Goal: Task Accomplishment & Management: Complete application form

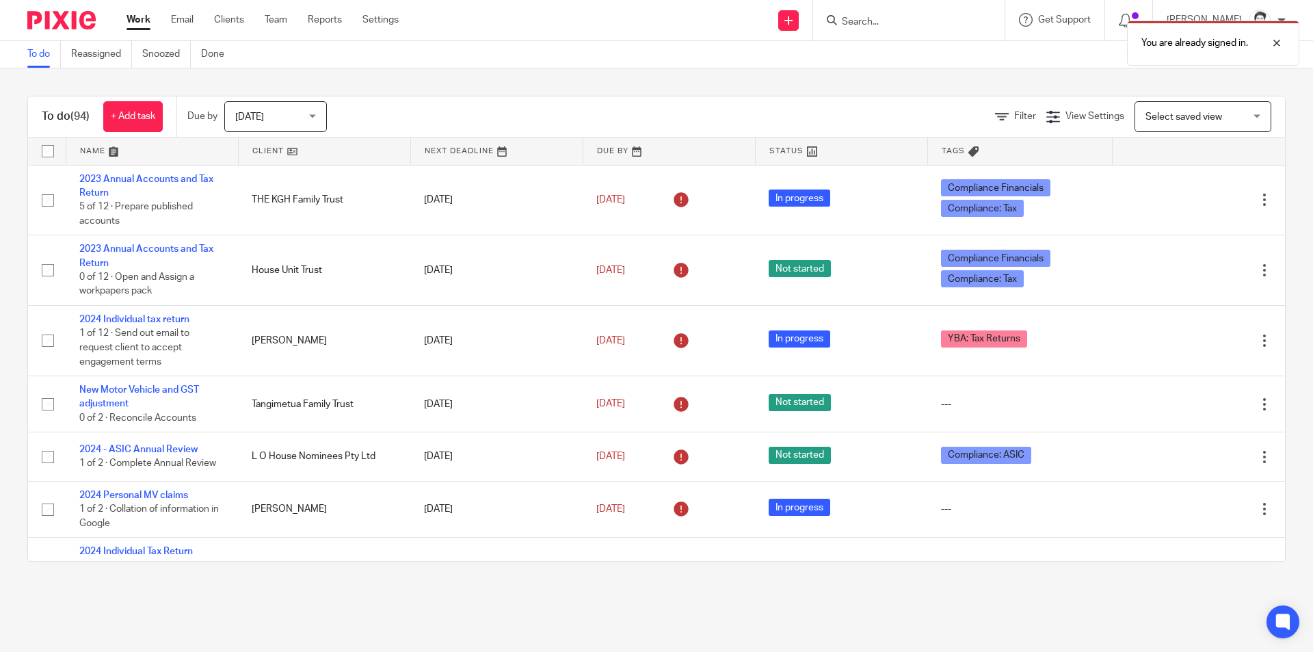
click at [867, 30] on div "You are already signed in." at bounding box center [978, 40] width 643 height 52
click at [876, 21] on div "You are already signed in." at bounding box center [978, 40] width 643 height 52
click at [880, 21] on div "You are already signed in." at bounding box center [978, 40] width 643 height 52
click at [901, 29] on div "You are already signed in." at bounding box center [978, 40] width 643 height 52
click at [902, 29] on div "You are already signed in." at bounding box center [978, 40] width 643 height 52
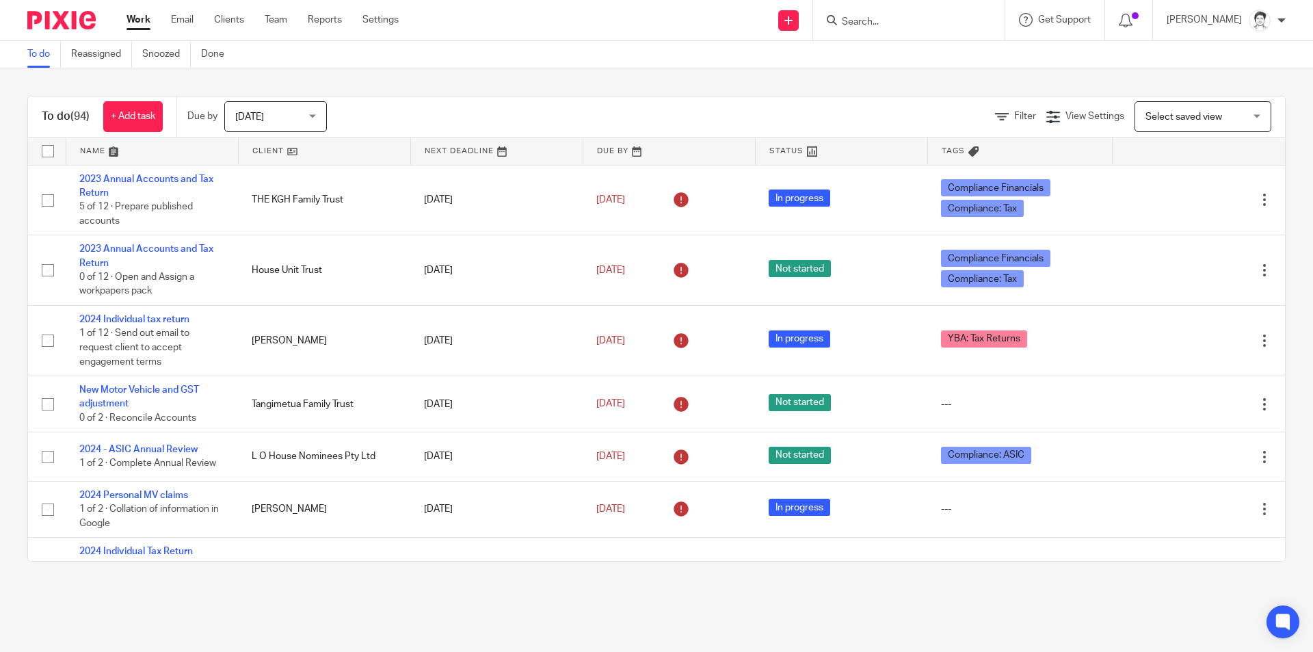
click at [873, 23] on div "You are already signed in." at bounding box center [978, 40] width 643 height 52
click at [883, 23] on input "Search" at bounding box center [902, 22] width 123 height 12
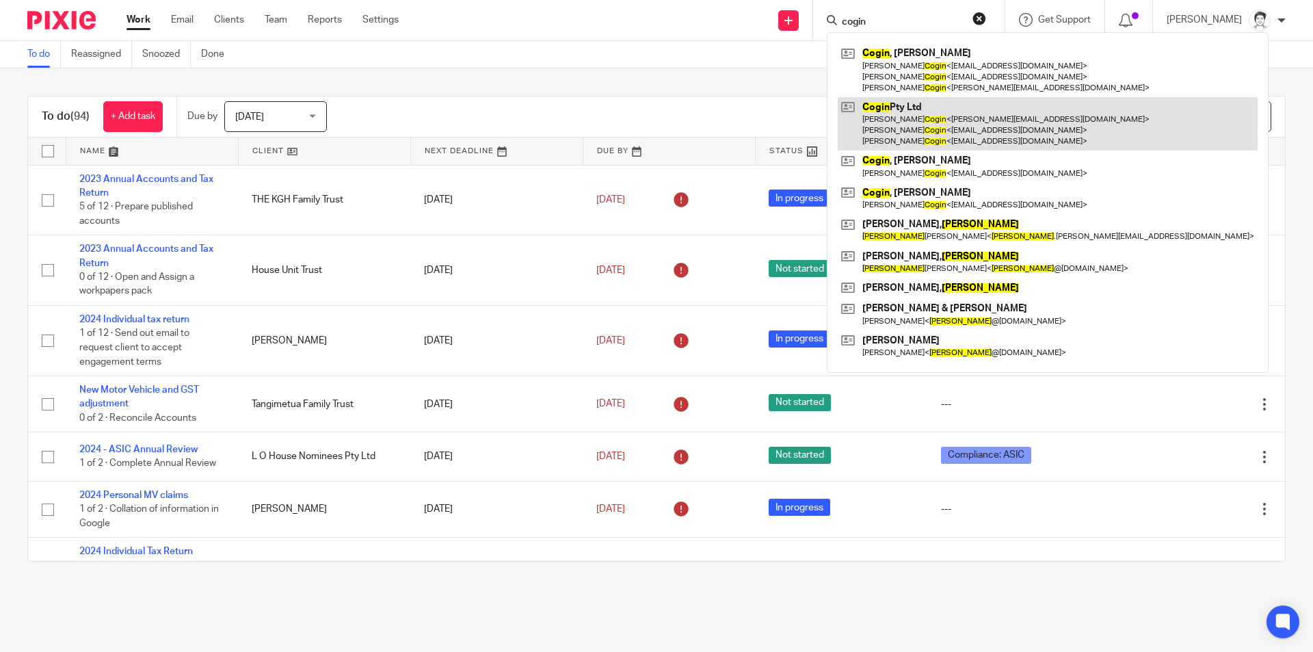
type input "cogin"
click at [908, 123] on link at bounding box center [1048, 124] width 420 height 54
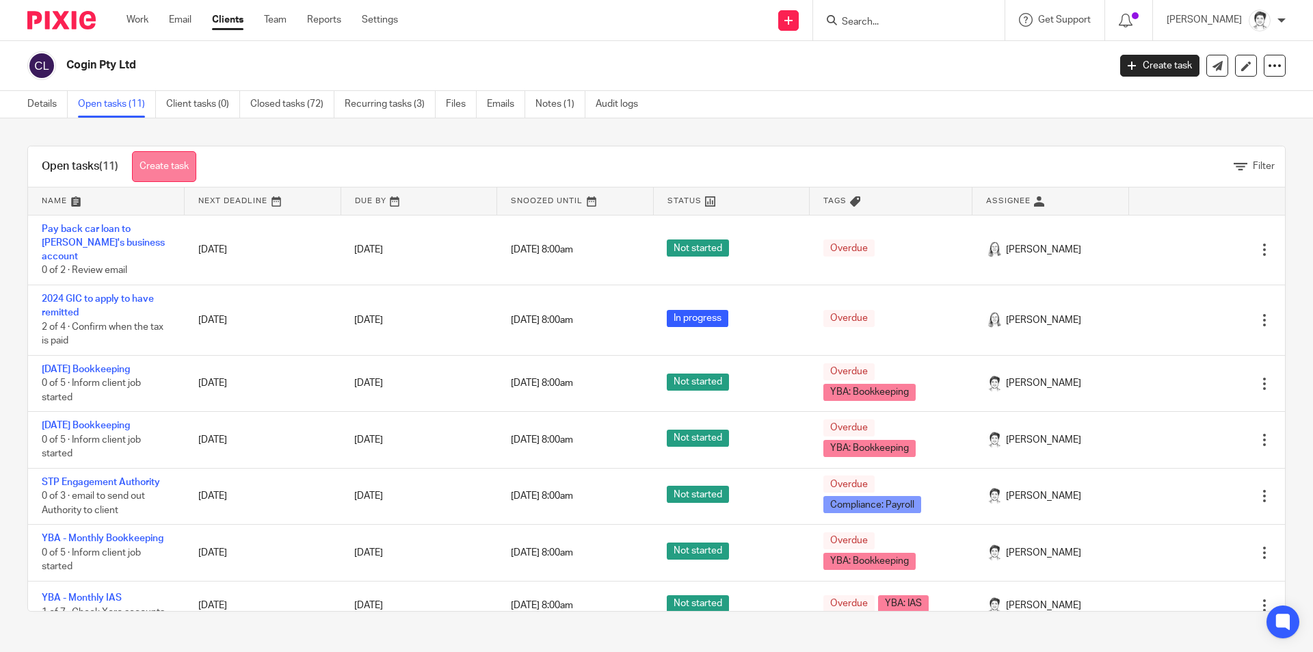
click at [189, 169] on link "Create task" at bounding box center [164, 166] width 64 height 31
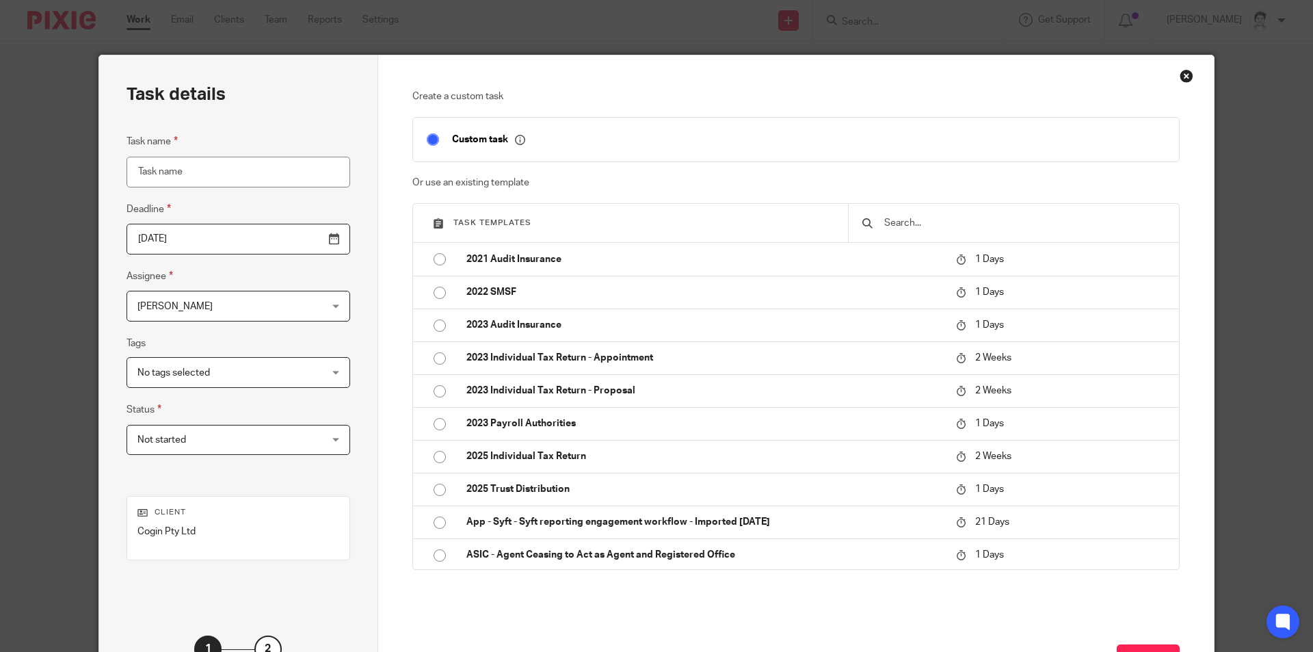
click at [250, 169] on input "Task name" at bounding box center [239, 172] width 224 height 31
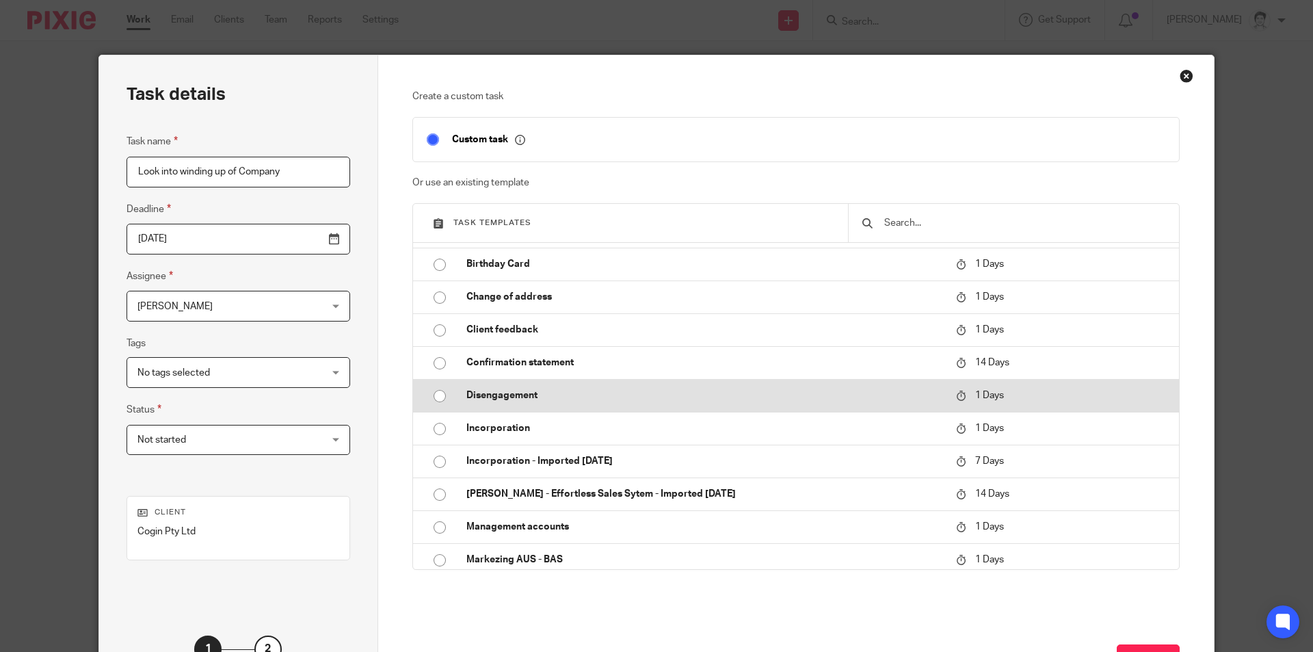
scroll to position [479, 0]
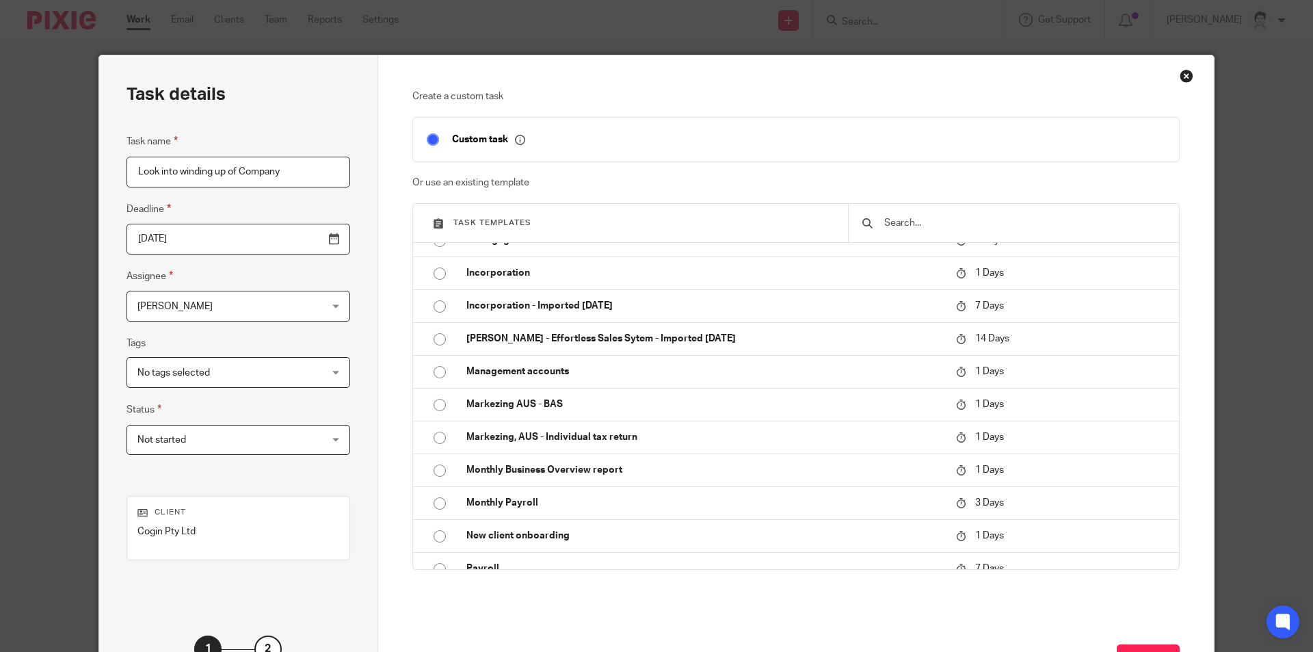
type input "Look into winding up of Company"
click at [310, 243] on input "2025-08-11" at bounding box center [239, 239] width 224 height 31
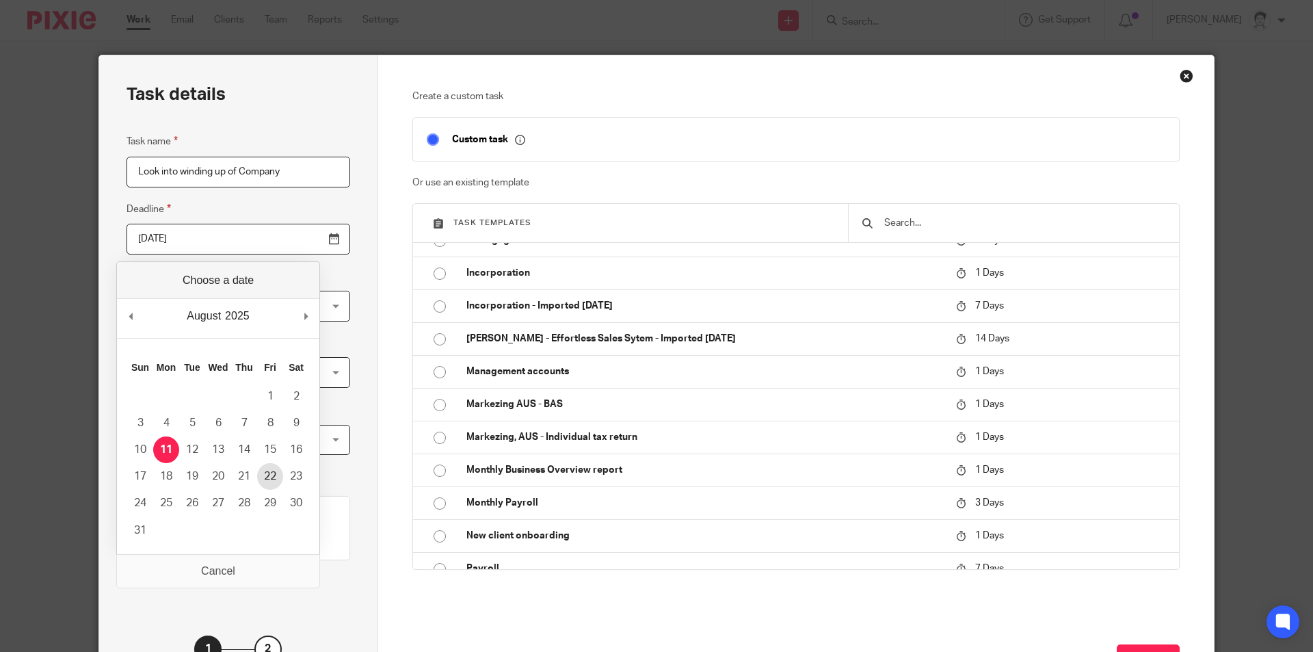
type input "2025-08-22"
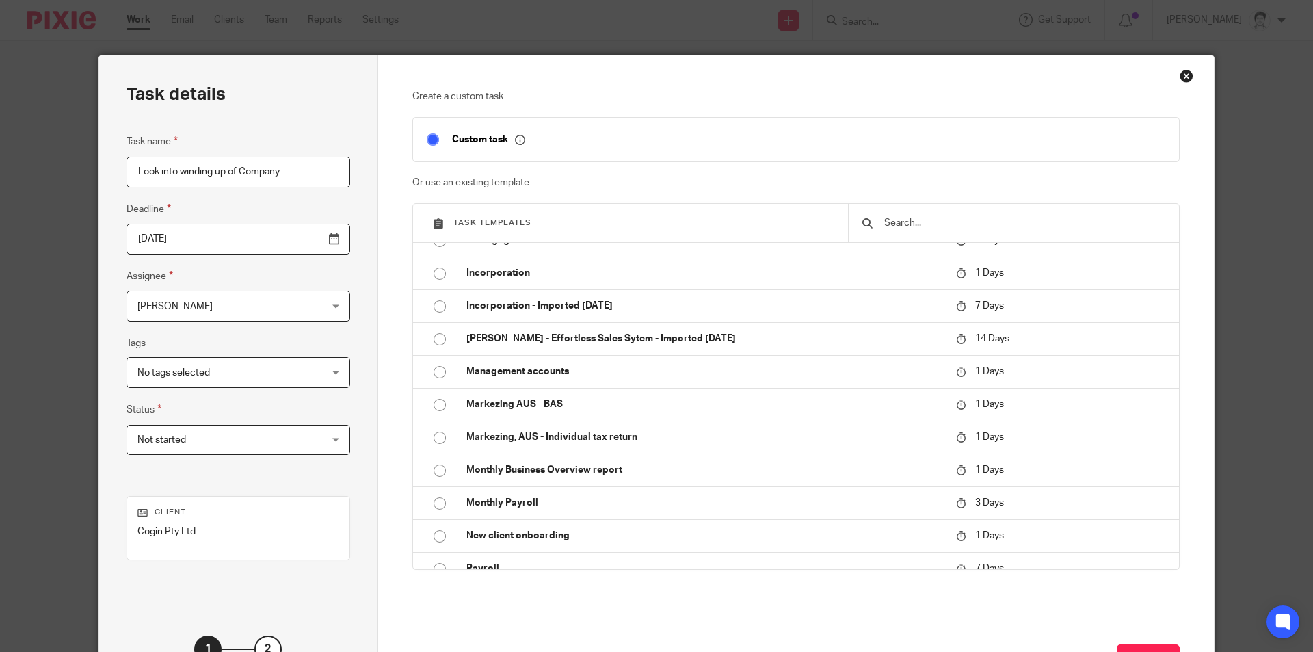
click at [284, 305] on div "Julie Wainwright Julie Wainwright" at bounding box center [239, 306] width 224 height 31
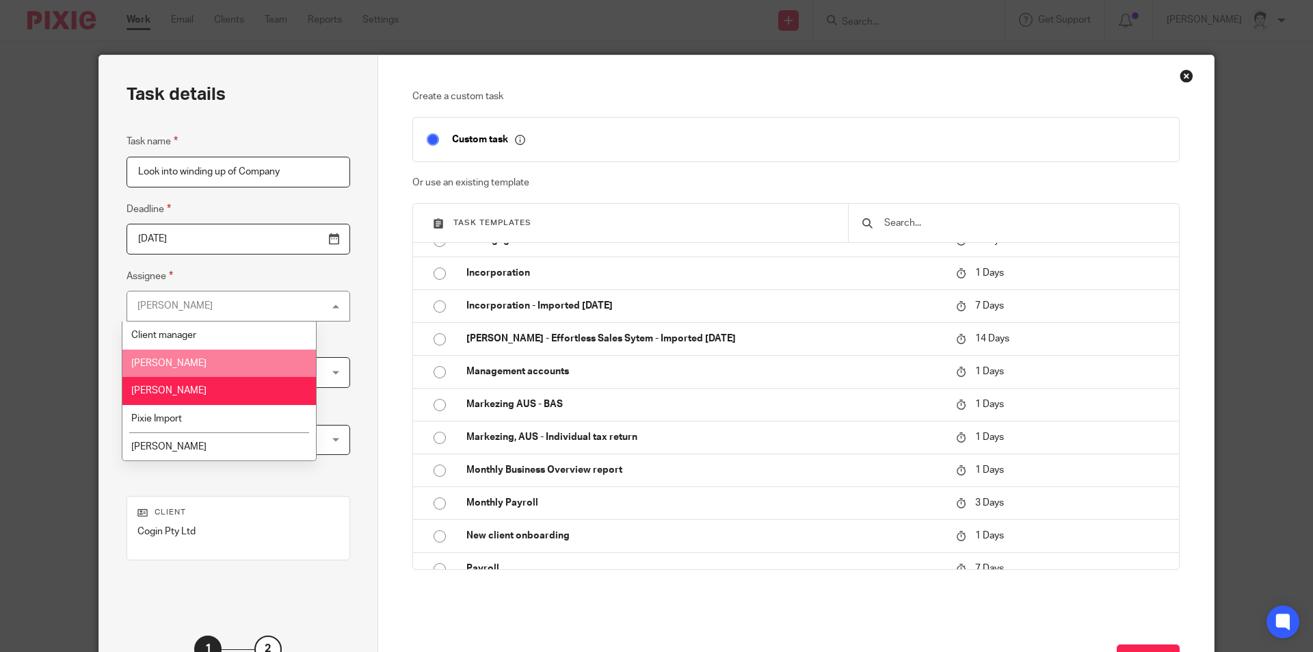
click at [207, 365] on span "[PERSON_NAME]" at bounding box center [168, 363] width 75 height 10
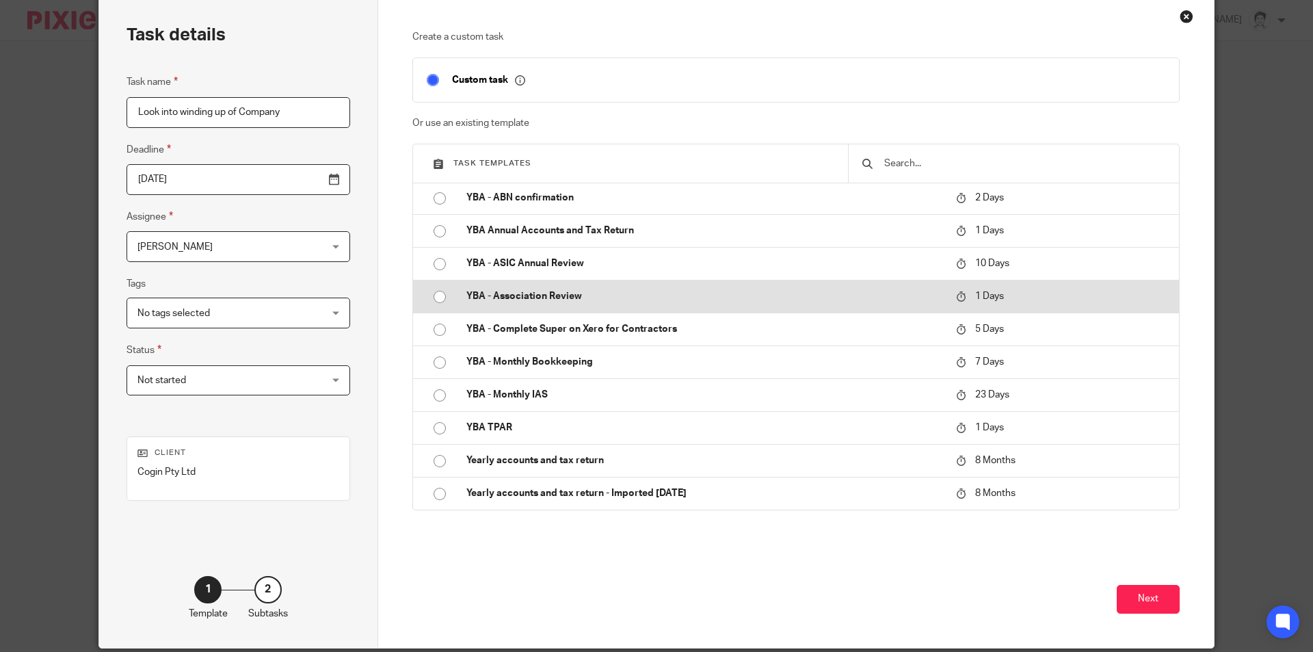
scroll to position [111, 0]
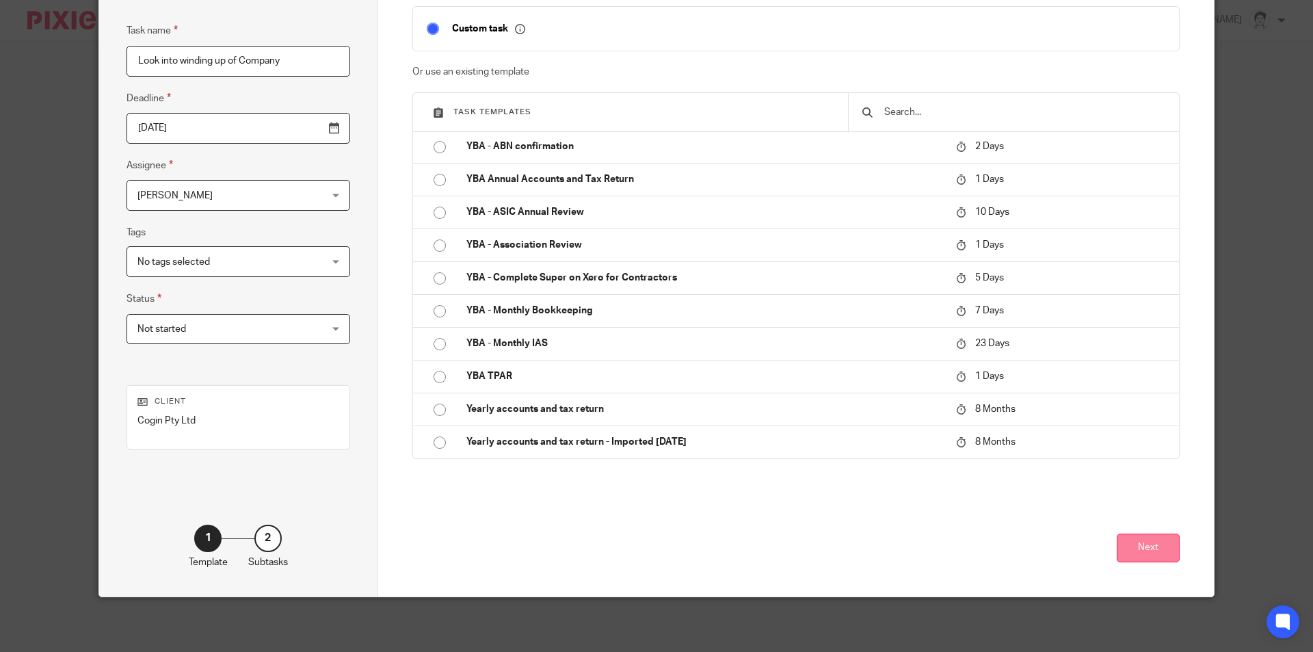
click at [1158, 554] on button "Next" at bounding box center [1148, 548] width 63 height 29
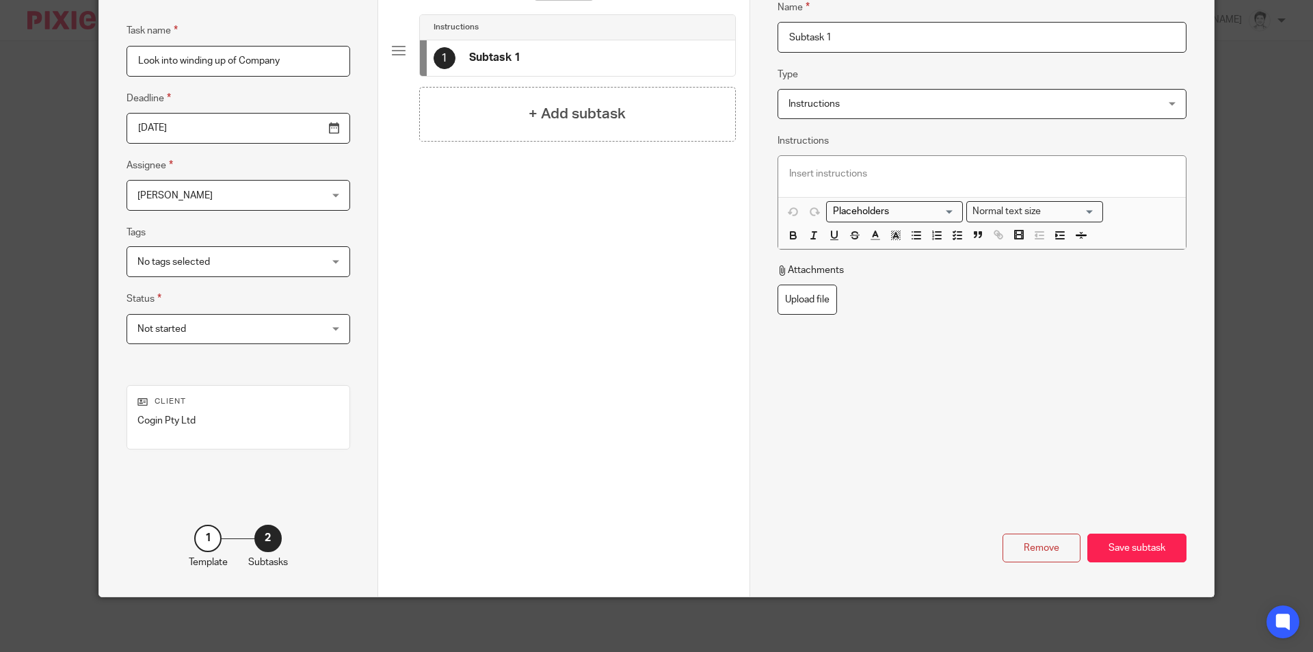
drag, startPoint x: 858, startPoint y: 40, endPoint x: 749, endPoint y: 60, distance: 111.2
click at [750, 60] on div "Name Subtask 1 Type Instructions Instructions Instructions Send automated email…" at bounding box center [982, 271] width 464 height 652
type input "L"
type input "Send email, advising client of what is needed"
click at [1139, 542] on div "Save subtask" at bounding box center [1137, 548] width 99 height 29
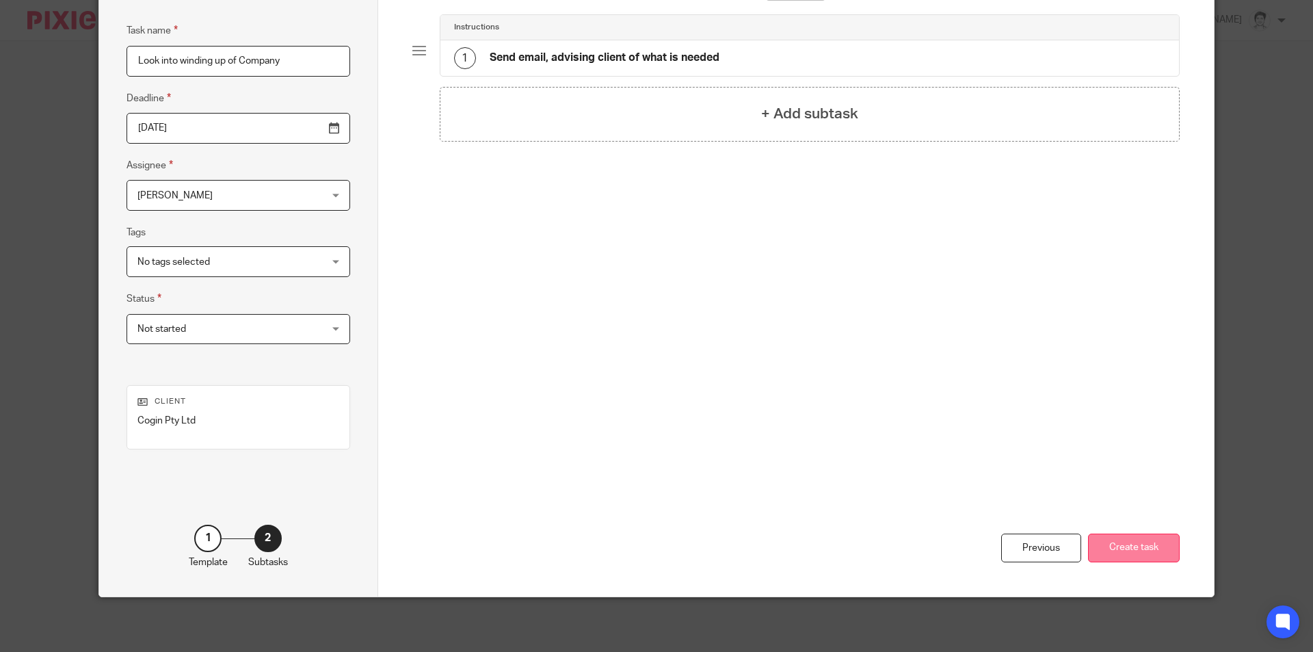
drag, startPoint x: 1127, startPoint y: 540, endPoint x: 1125, endPoint y: 533, distance: 7.8
click at [1127, 540] on button "Create task" at bounding box center [1134, 548] width 92 height 29
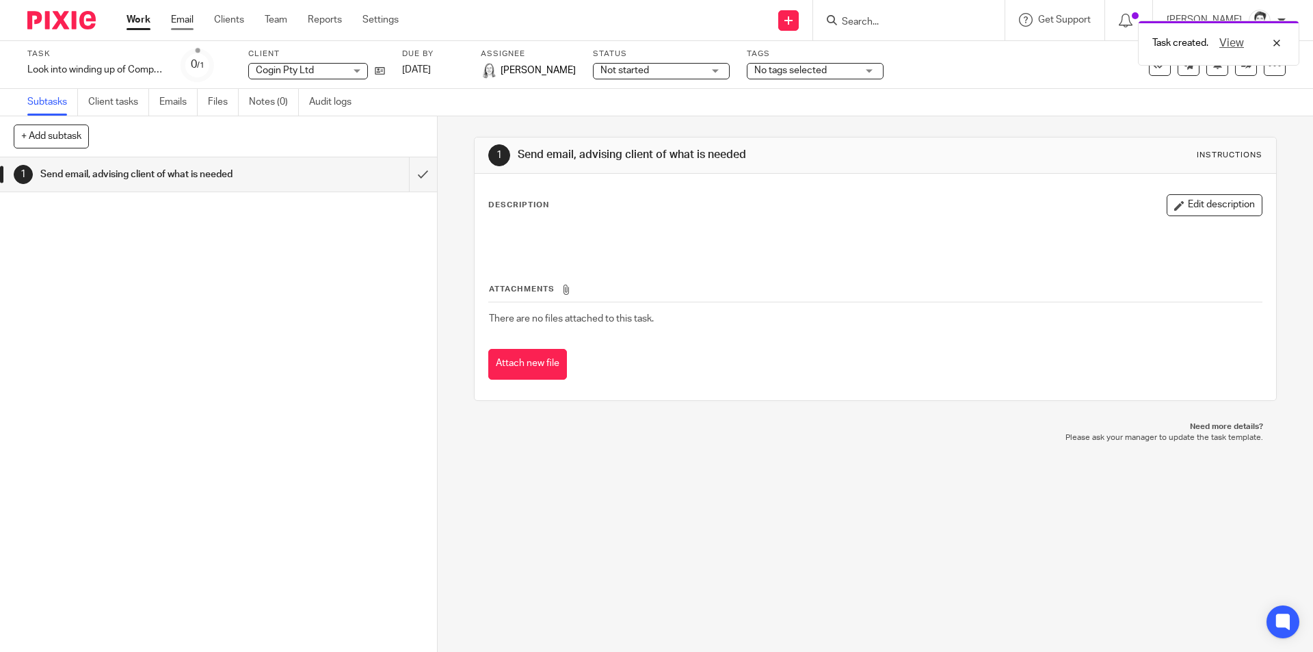
click at [183, 15] on link "Email" at bounding box center [182, 20] width 23 height 14
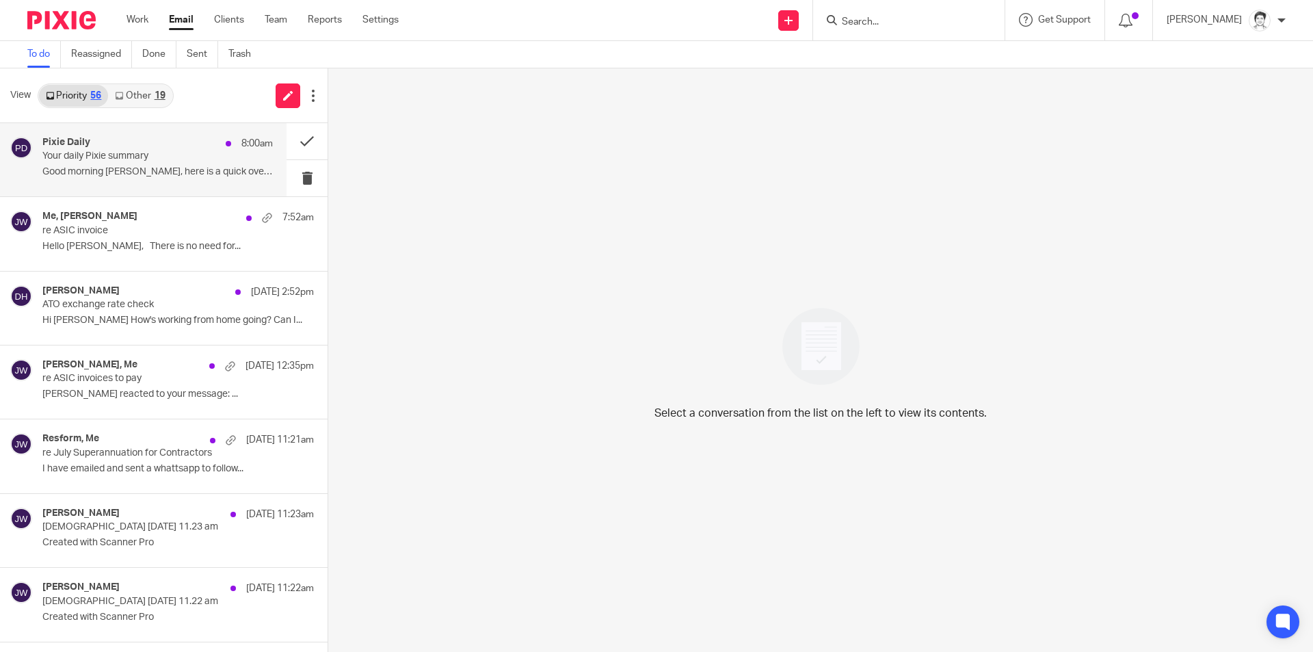
click at [75, 166] on div "Pixie Daily 8:00am Your daily Pixie summary Good morning [PERSON_NAME], here is…" at bounding box center [157, 160] width 231 height 46
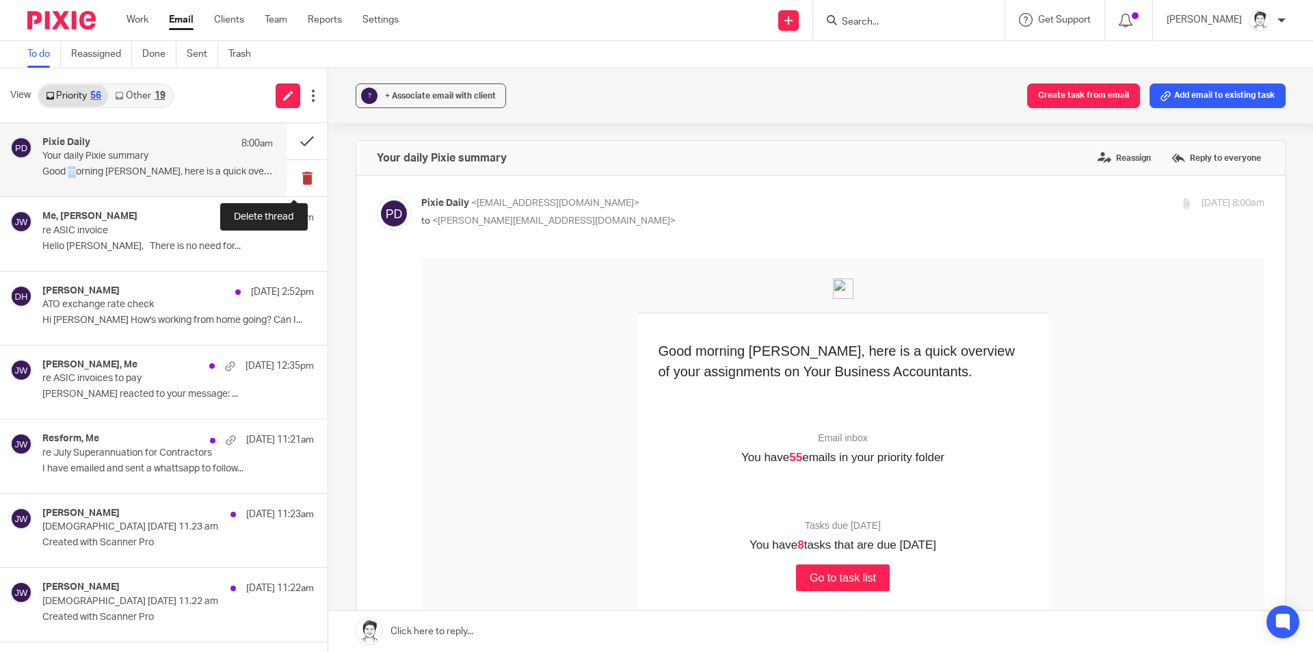
click at [298, 180] on button at bounding box center [307, 178] width 41 height 36
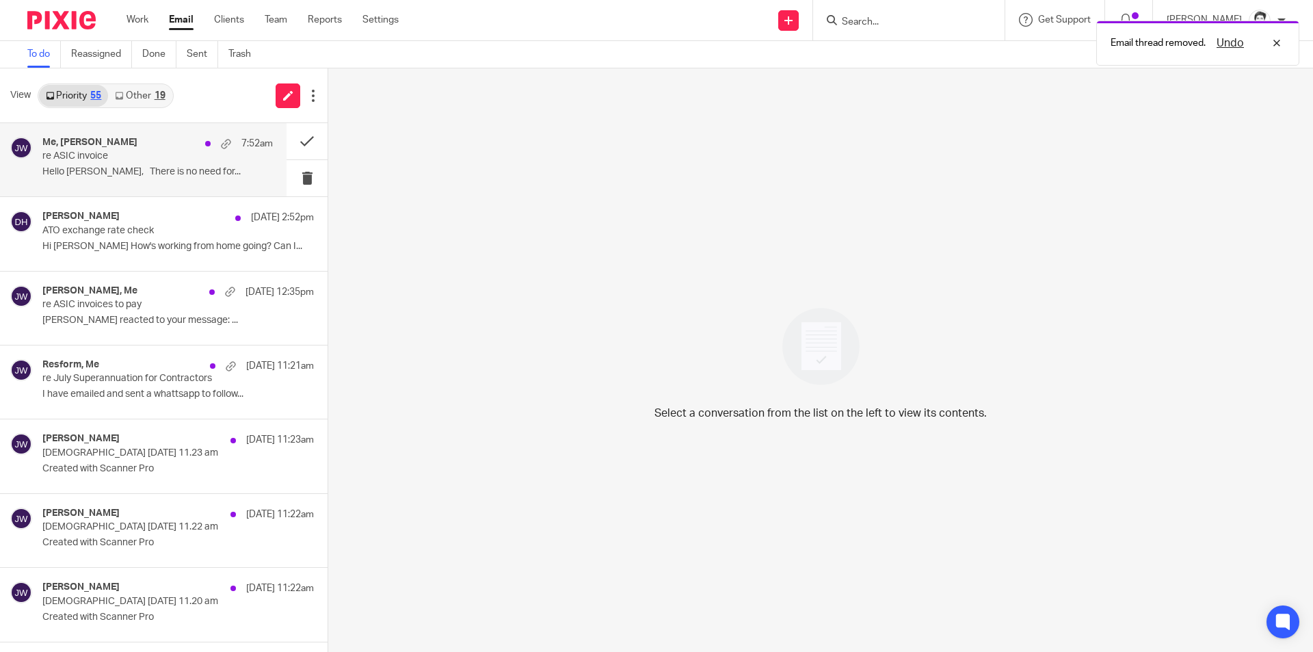
click at [66, 178] on p "Hello [PERSON_NAME], There is no need for..." at bounding box center [157, 172] width 231 height 12
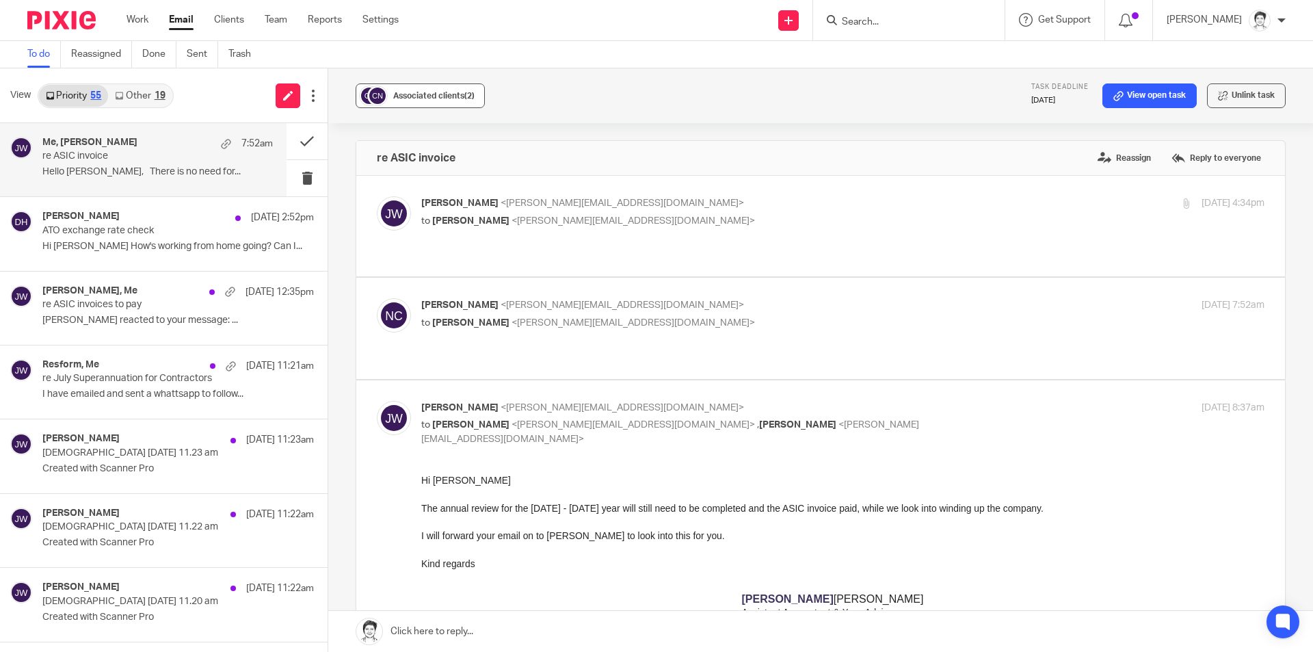
drag, startPoint x: 390, startPoint y: 88, endPoint x: 412, endPoint y: 89, distance: 22.6
click at [391, 89] on button "Associated clients (2)" at bounding box center [420, 95] width 129 height 25
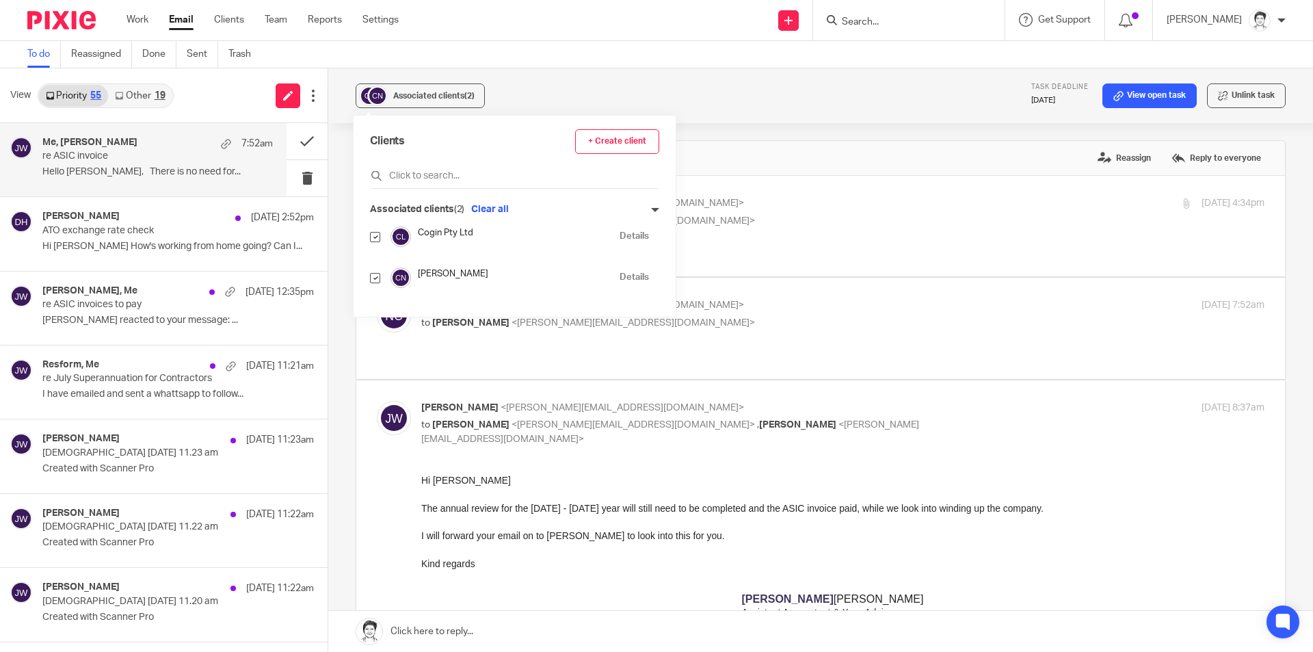
click at [369, 282] on div "Clients + Create client Associated clients (2) Clear all Cogin Pty Ltd Details …" at bounding box center [515, 216] width 322 height 201
click at [376, 277] on input "checkbox" at bounding box center [375, 278] width 10 height 10
checkbox input "false"
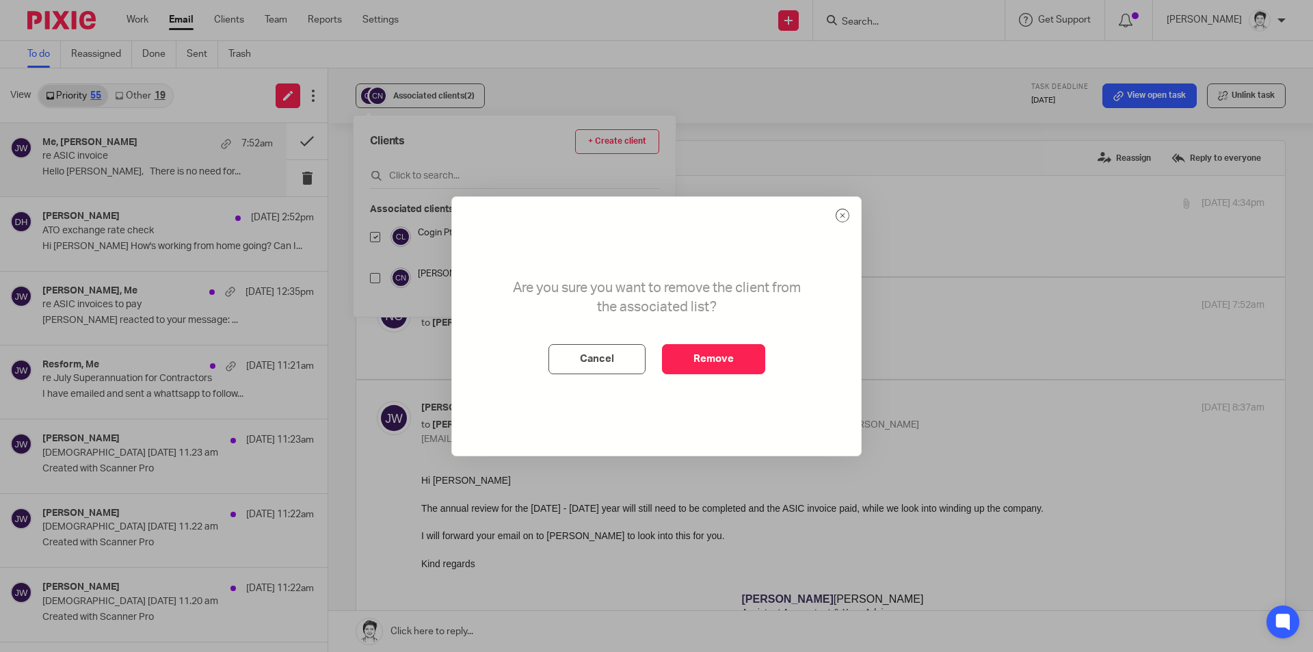
drag, startPoint x: 752, startPoint y: 365, endPoint x: 973, endPoint y: 309, distance: 228.5
click at [752, 367] on button "Remove" at bounding box center [713, 359] width 103 height 30
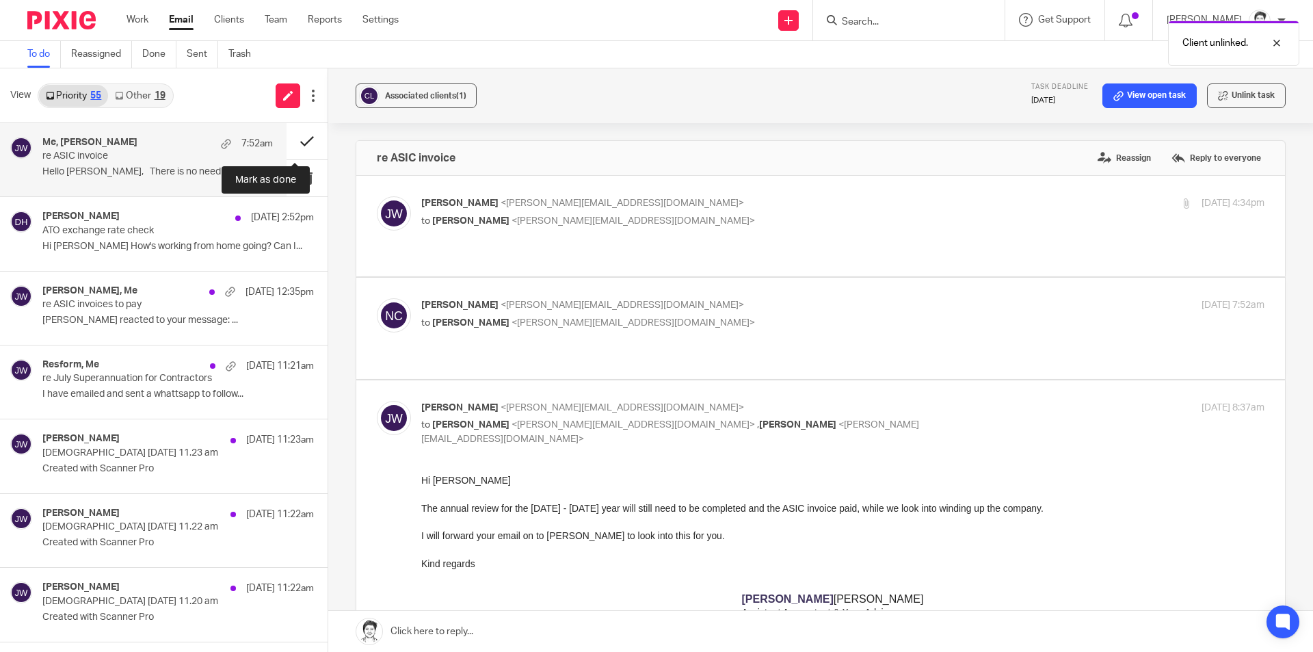
click at [293, 140] on button at bounding box center [307, 141] width 41 height 36
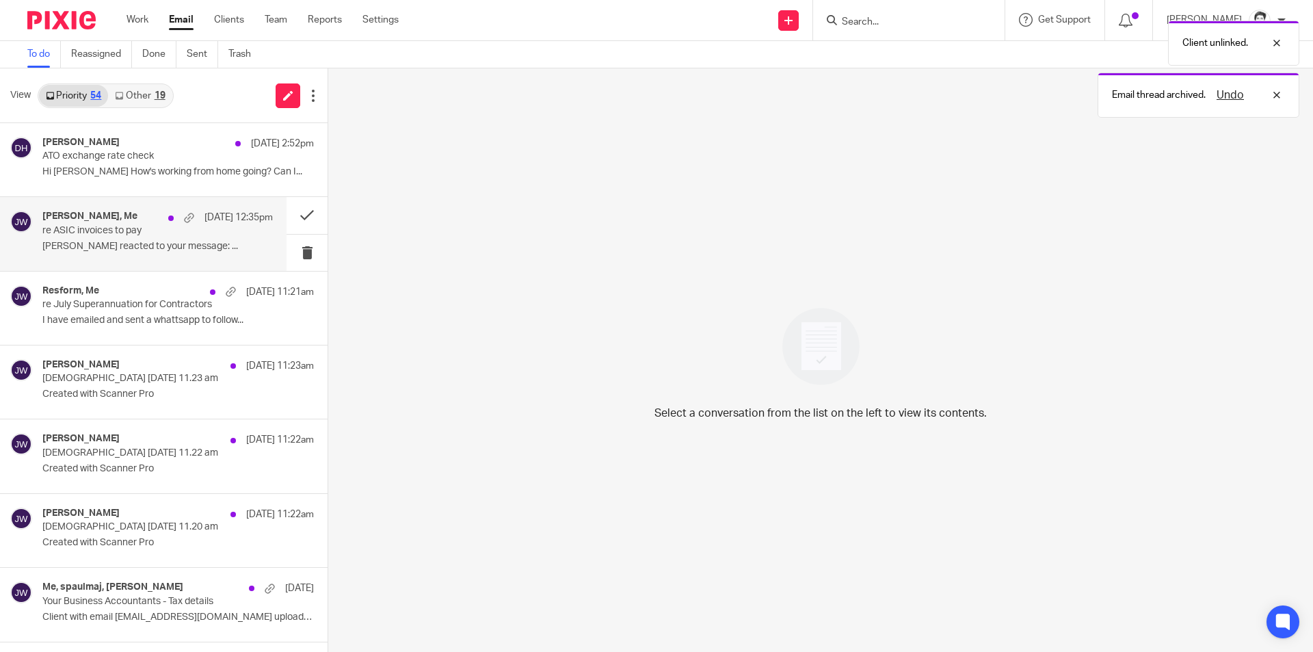
drag, startPoint x: 137, startPoint y: 248, endPoint x: 143, endPoint y: 242, distance: 7.7
click at [142, 248] on p "[PERSON_NAME] reacted to your message: ..." at bounding box center [157, 247] width 231 height 12
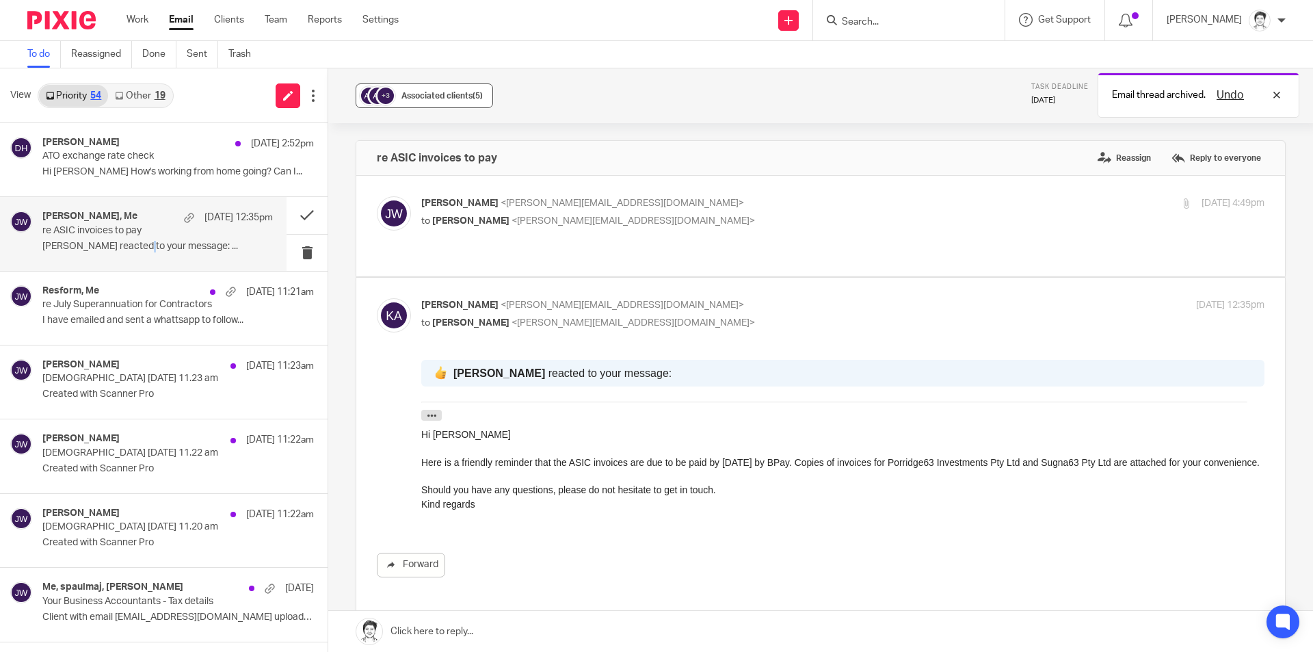
click at [460, 92] on span "Associated clients (5)" at bounding box center [442, 96] width 81 height 8
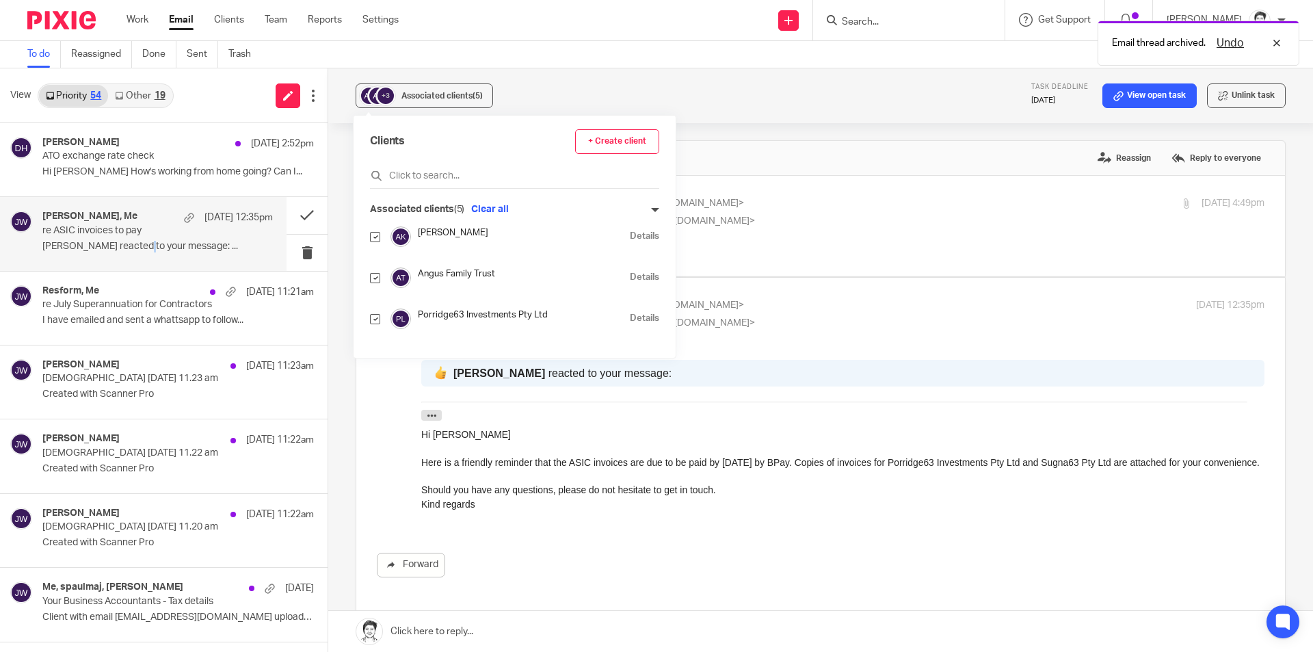
click at [378, 235] on input "checkbox" at bounding box center [375, 237] width 10 height 10
checkbox input "false"
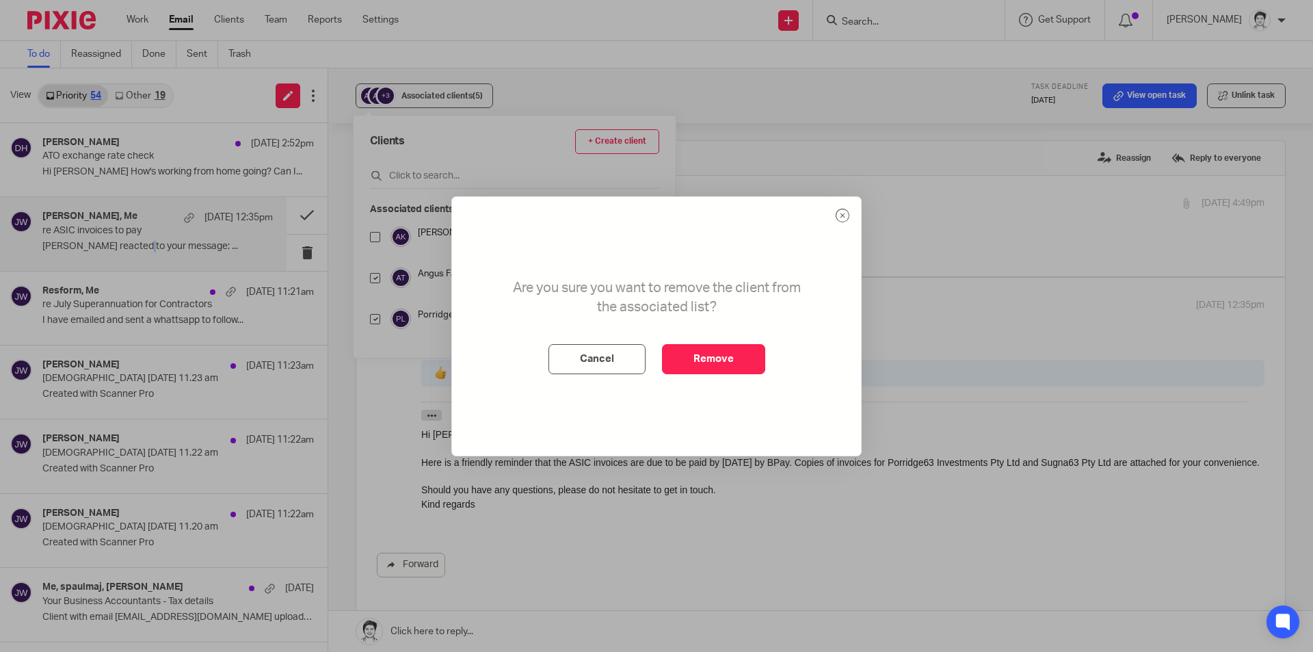
click at [750, 368] on button "Remove" at bounding box center [713, 359] width 103 height 30
click at [441, 96] on span "Associated clients (5)" at bounding box center [442, 96] width 81 height 8
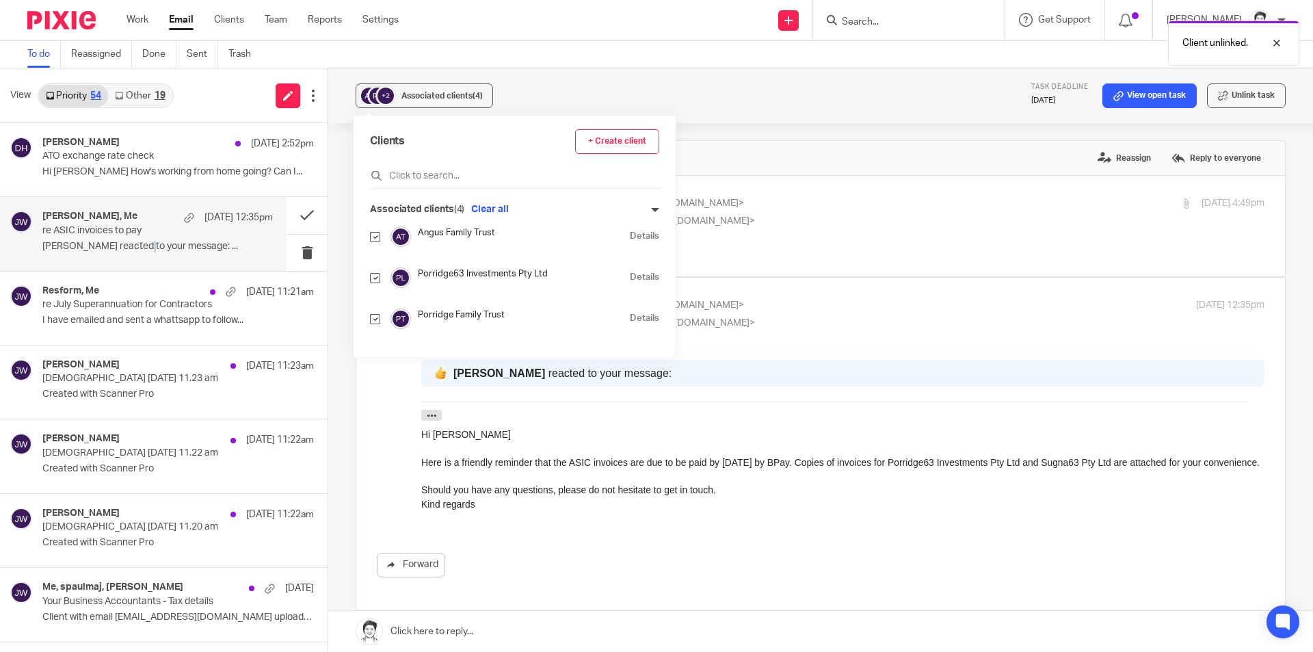
click at [374, 240] on input "checkbox" at bounding box center [375, 237] width 10 height 10
checkbox input "false"
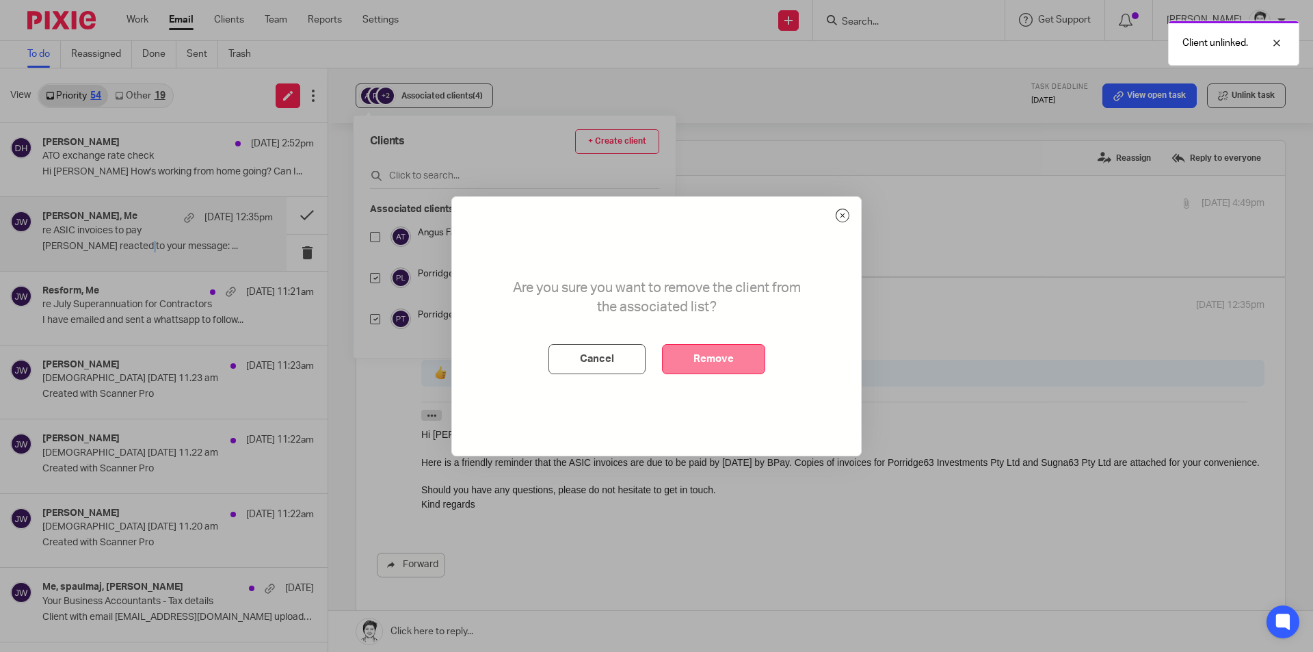
drag, startPoint x: 719, startPoint y: 367, endPoint x: 707, endPoint y: 376, distance: 15.2
click at [719, 368] on button "Remove" at bounding box center [713, 359] width 103 height 30
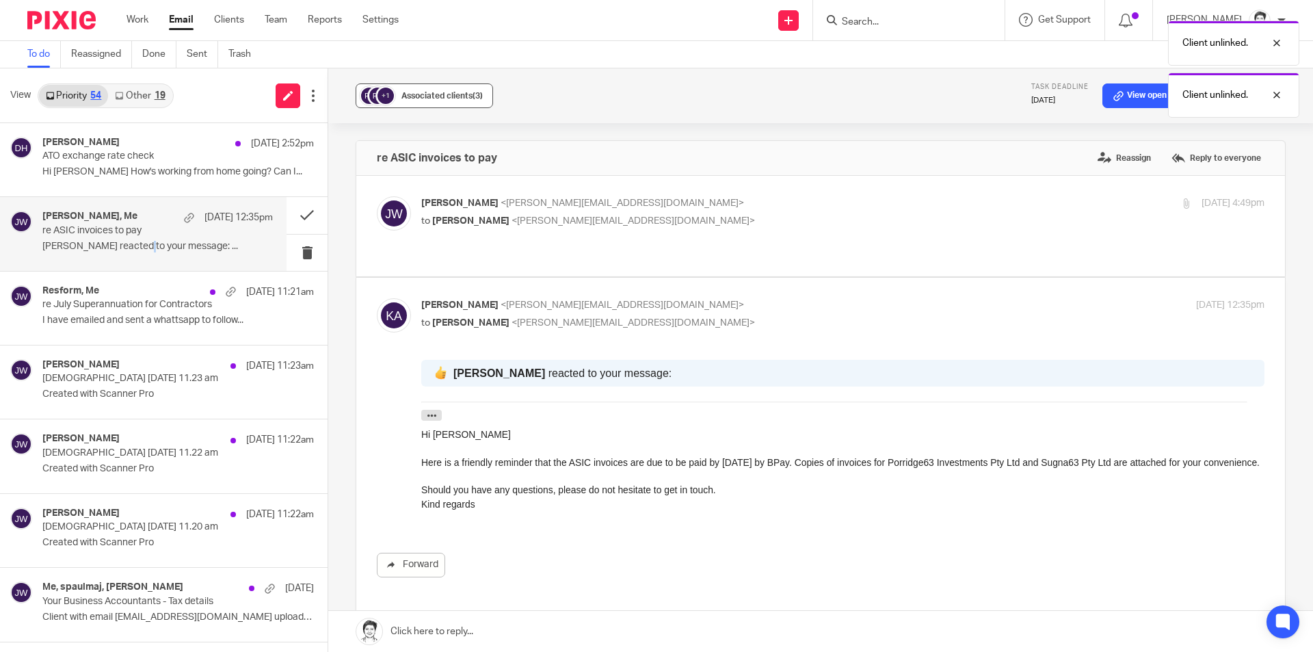
drag, startPoint x: 400, startPoint y: 95, endPoint x: 408, endPoint y: 95, distance: 7.5
click at [406, 95] on span "Associated clients (3)" at bounding box center [442, 96] width 81 height 8
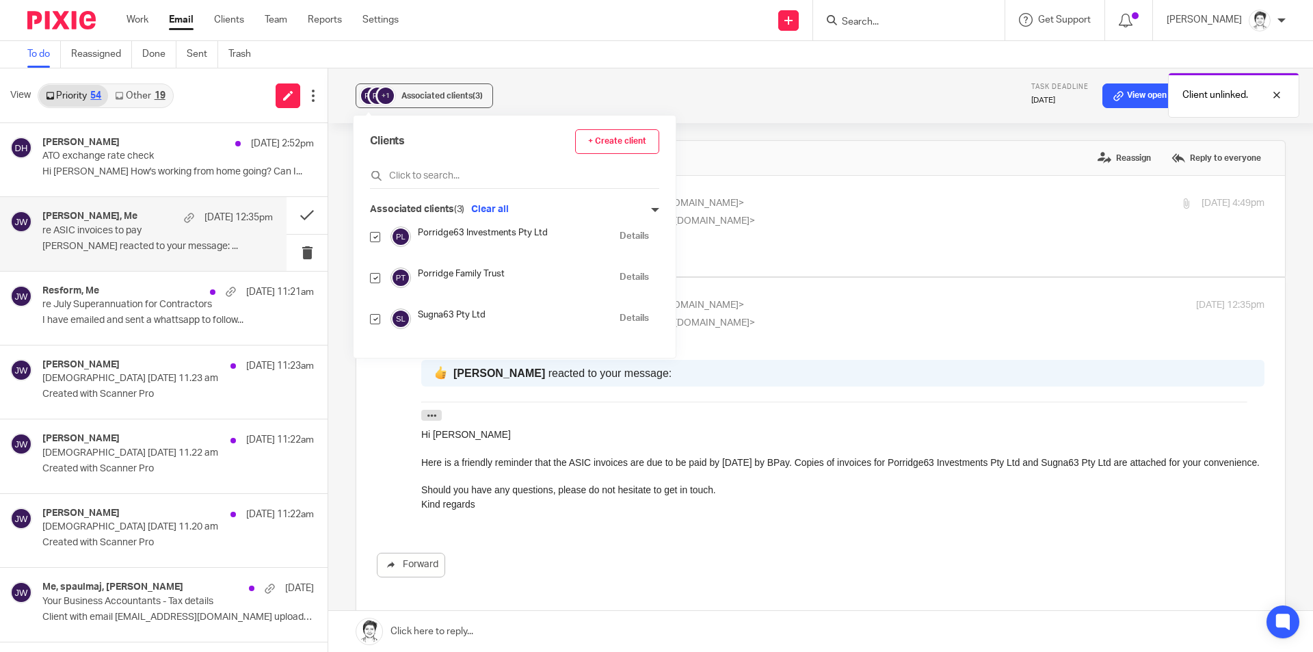
click at [370, 278] on div "Clients + Create client Associated clients (3) Clear all Porridge63 Investments…" at bounding box center [515, 237] width 322 height 242
click at [377, 280] on input "checkbox" at bounding box center [375, 278] width 10 height 10
checkbox input "false"
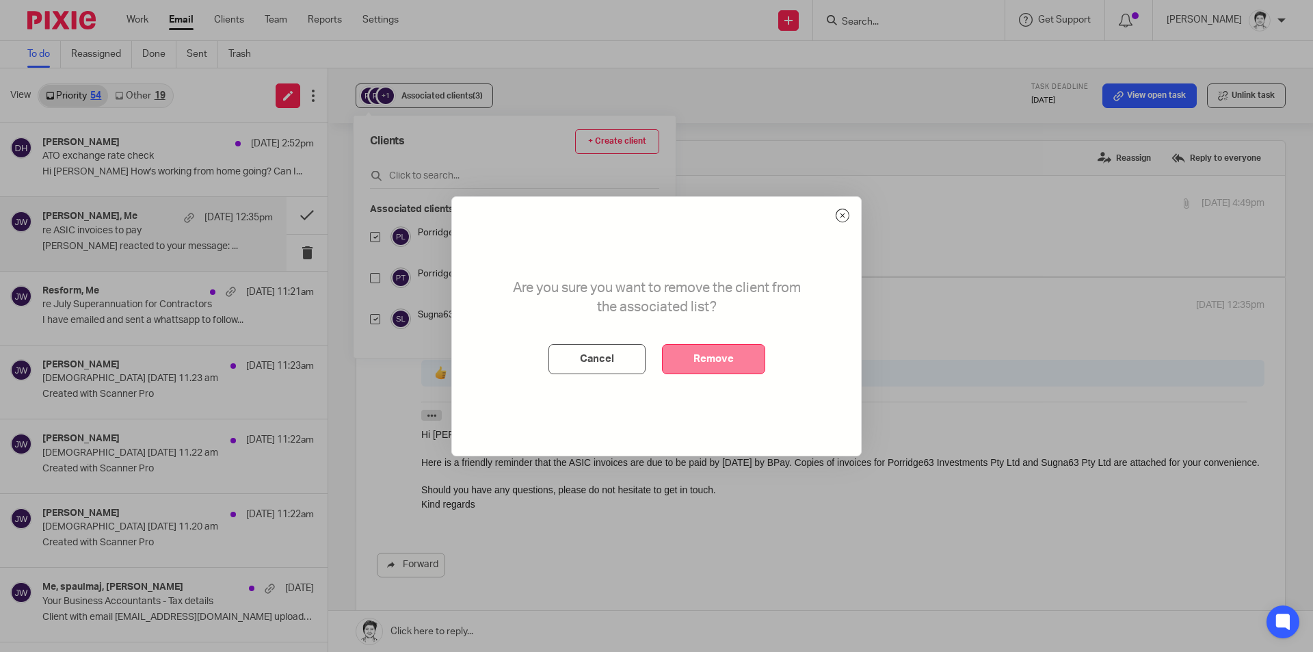
drag, startPoint x: 695, startPoint y: 355, endPoint x: 741, endPoint y: 351, distance: 46.0
click at [698, 359] on button "Remove" at bounding box center [713, 359] width 103 height 30
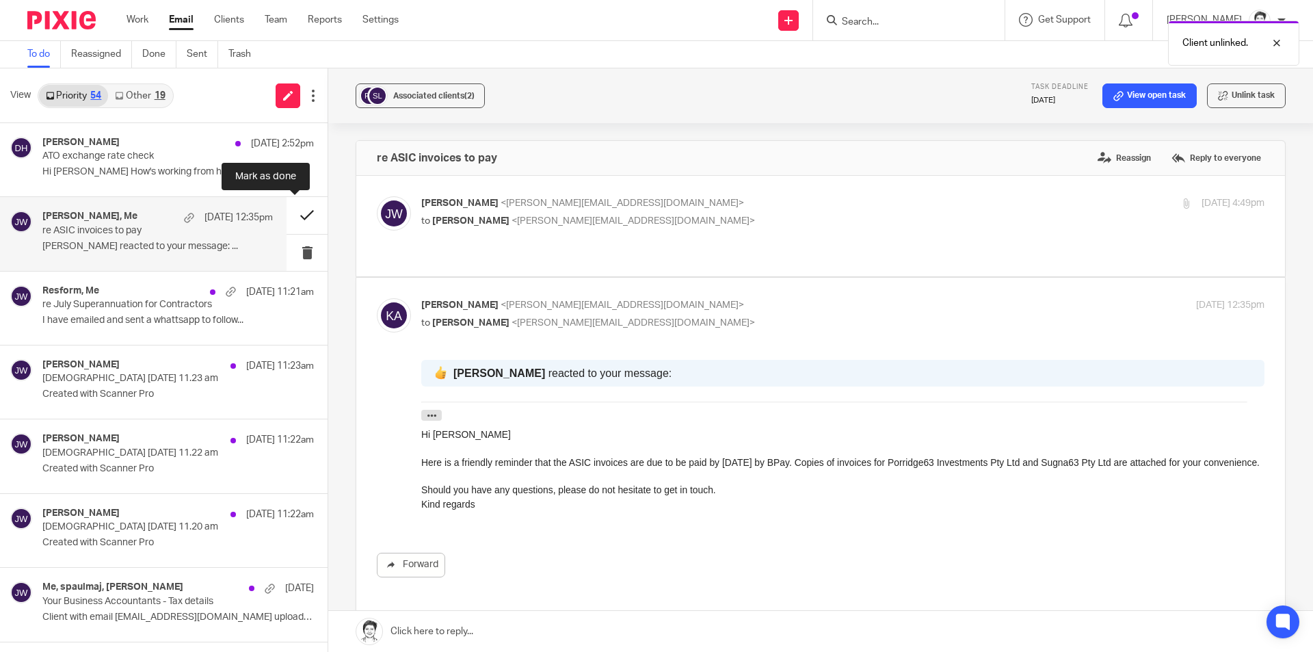
drag, startPoint x: 291, startPoint y: 218, endPoint x: 280, endPoint y: 224, distance: 12.3
click at [292, 220] on button at bounding box center [307, 215] width 41 height 36
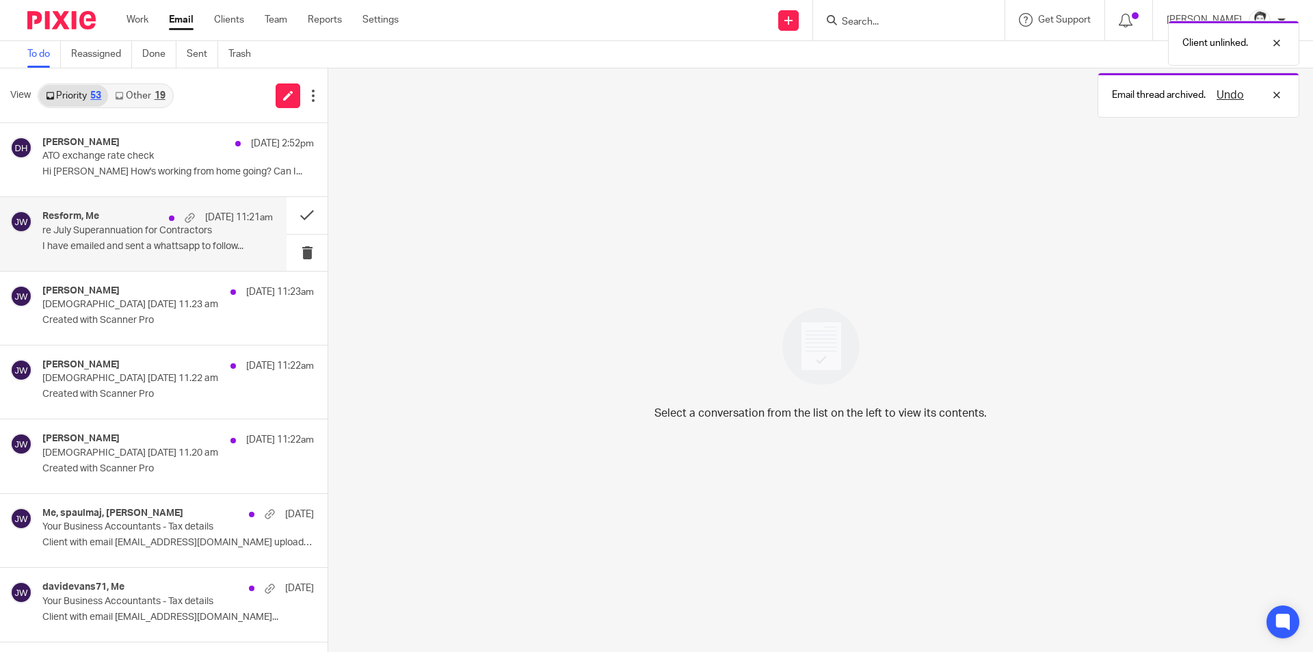
click at [104, 254] on div "Resform, Me [DATE] 11:21am re July Superannuation for Contractors I have emaile…" at bounding box center [157, 234] width 231 height 46
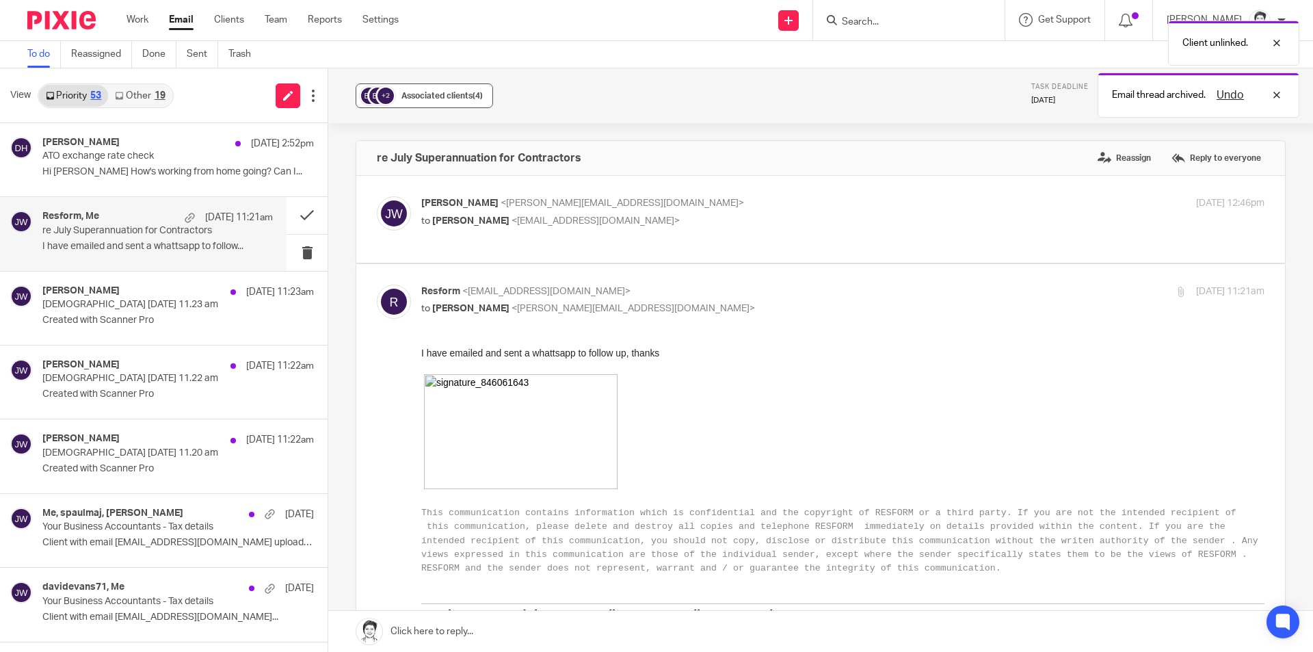
click at [439, 96] on span "Associated clients (4)" at bounding box center [442, 96] width 81 height 8
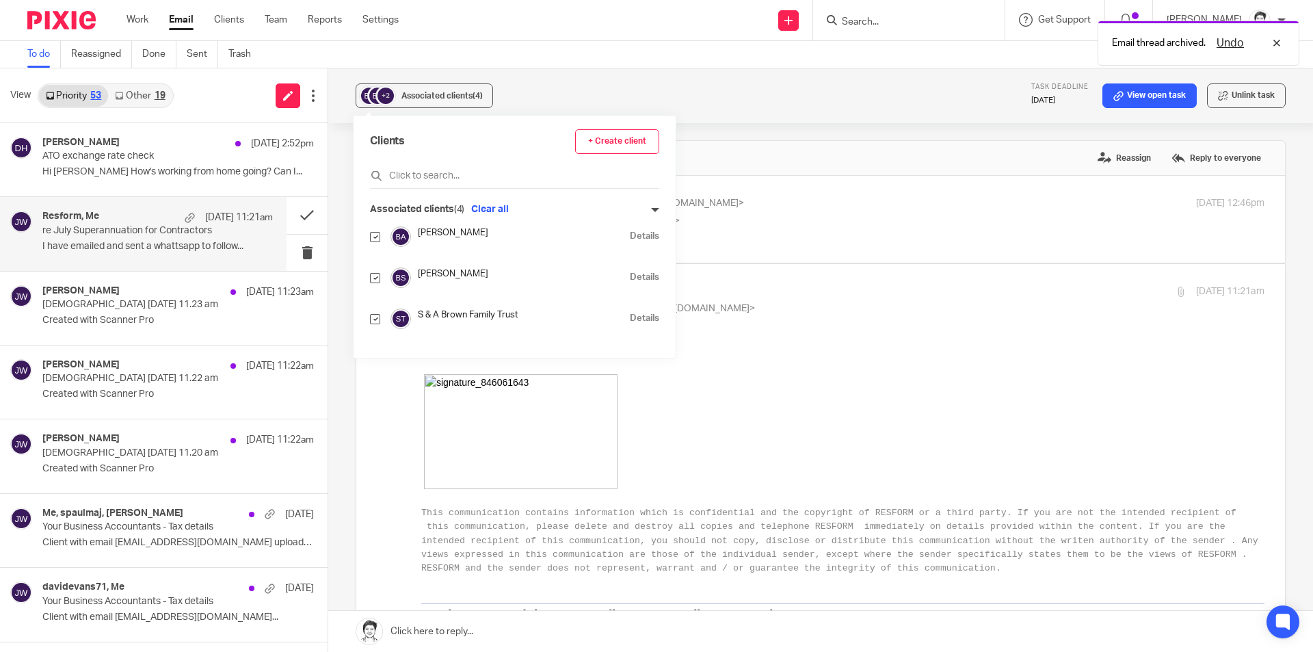
click at [374, 239] on input "checkbox" at bounding box center [375, 237] width 10 height 10
checkbox input "false"
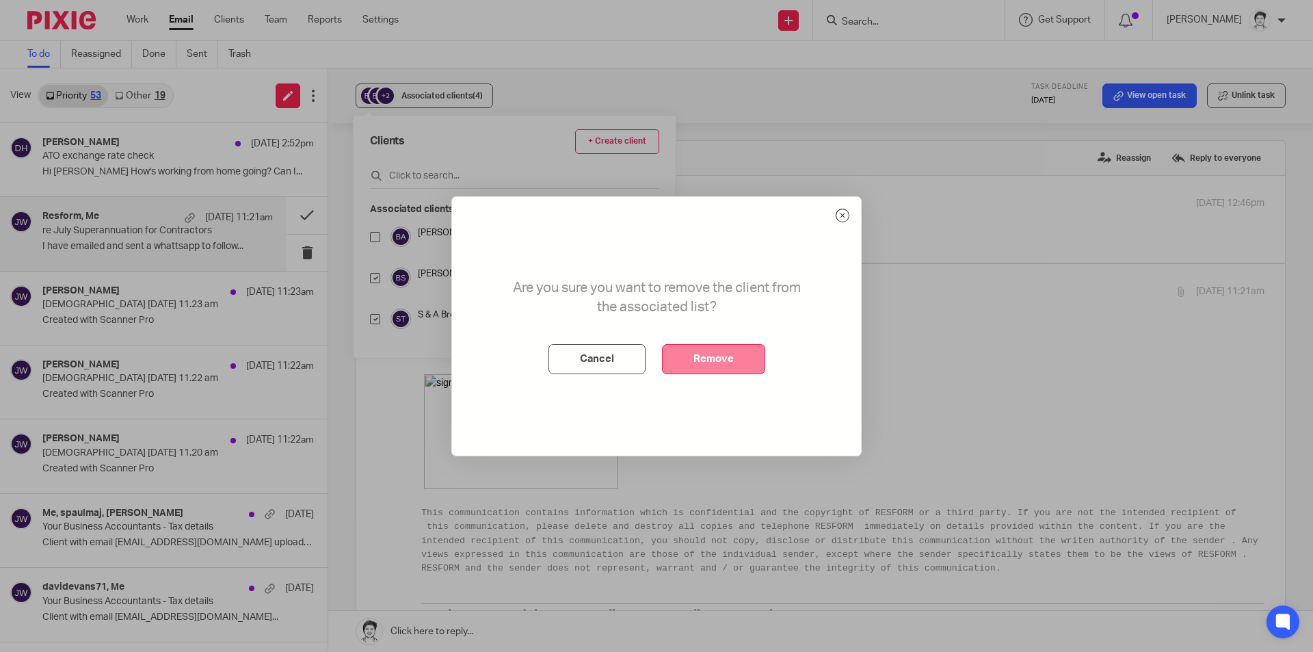
drag, startPoint x: 742, startPoint y: 371, endPoint x: 737, endPoint y: 363, distance: 9.5
click at [744, 375] on div "Are you sure you want to remove the client from the associated list? Cancel Rem…" at bounding box center [656, 326] width 409 height 259
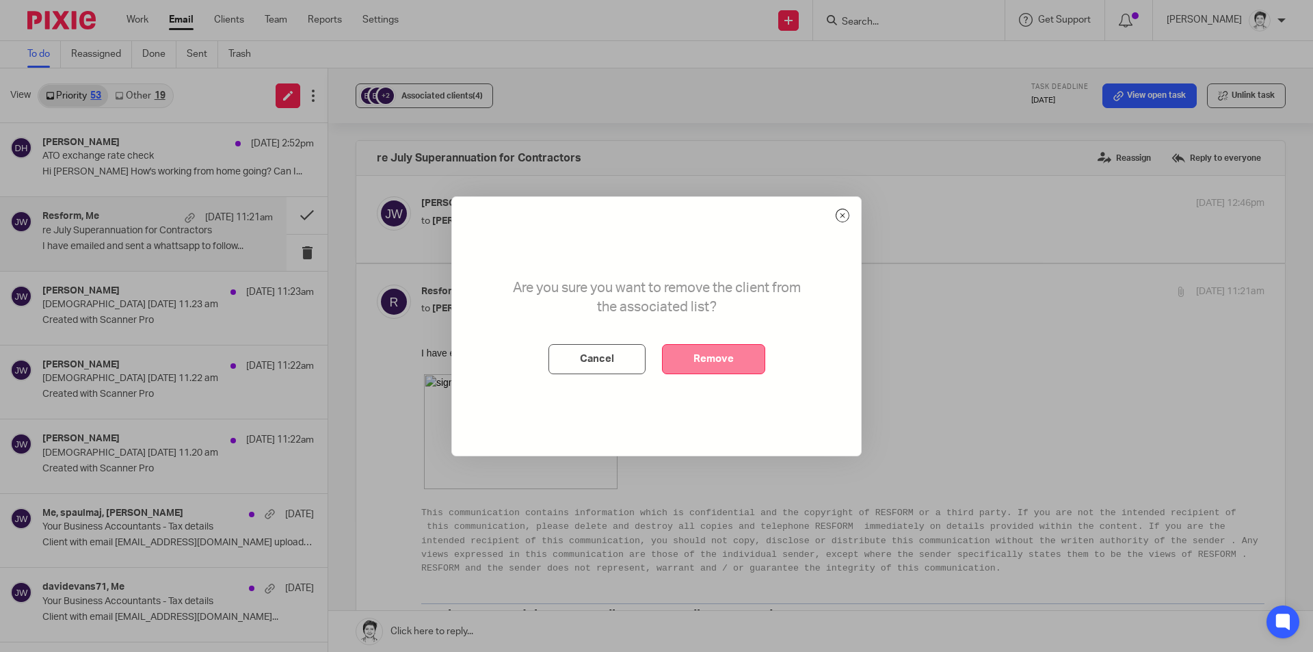
click at [723, 358] on button "Remove" at bounding box center [713, 359] width 103 height 30
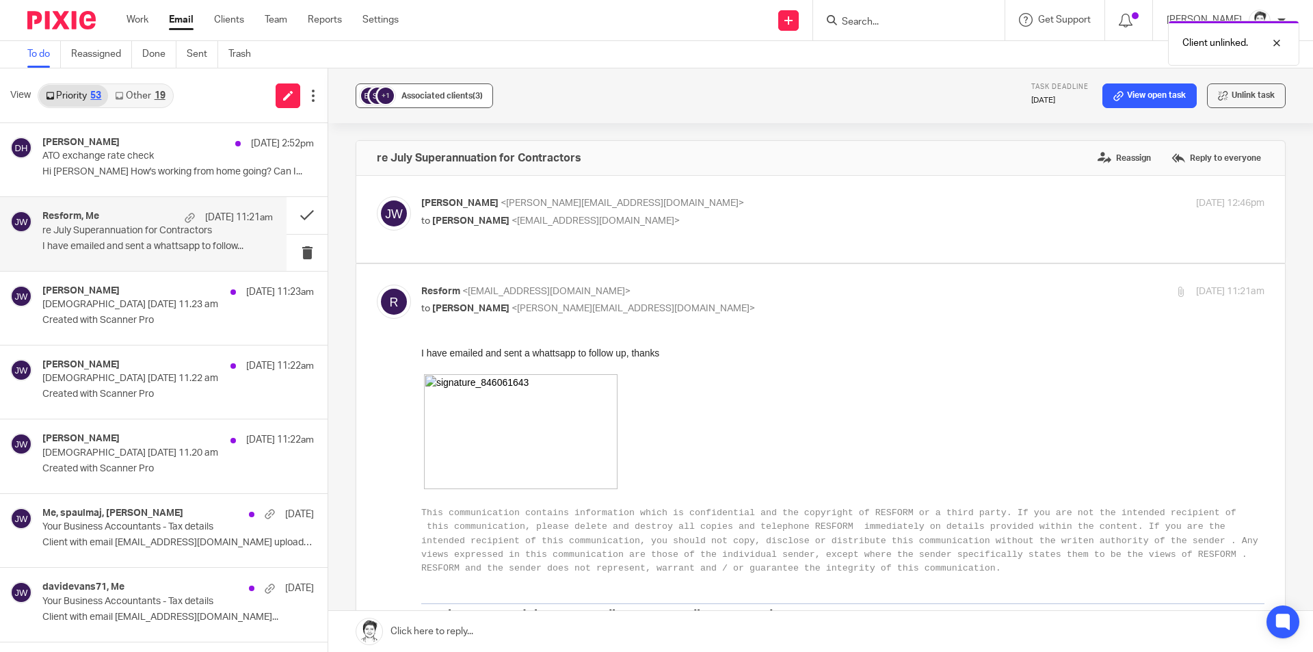
click at [454, 92] on span "Associated clients (3)" at bounding box center [442, 96] width 81 height 8
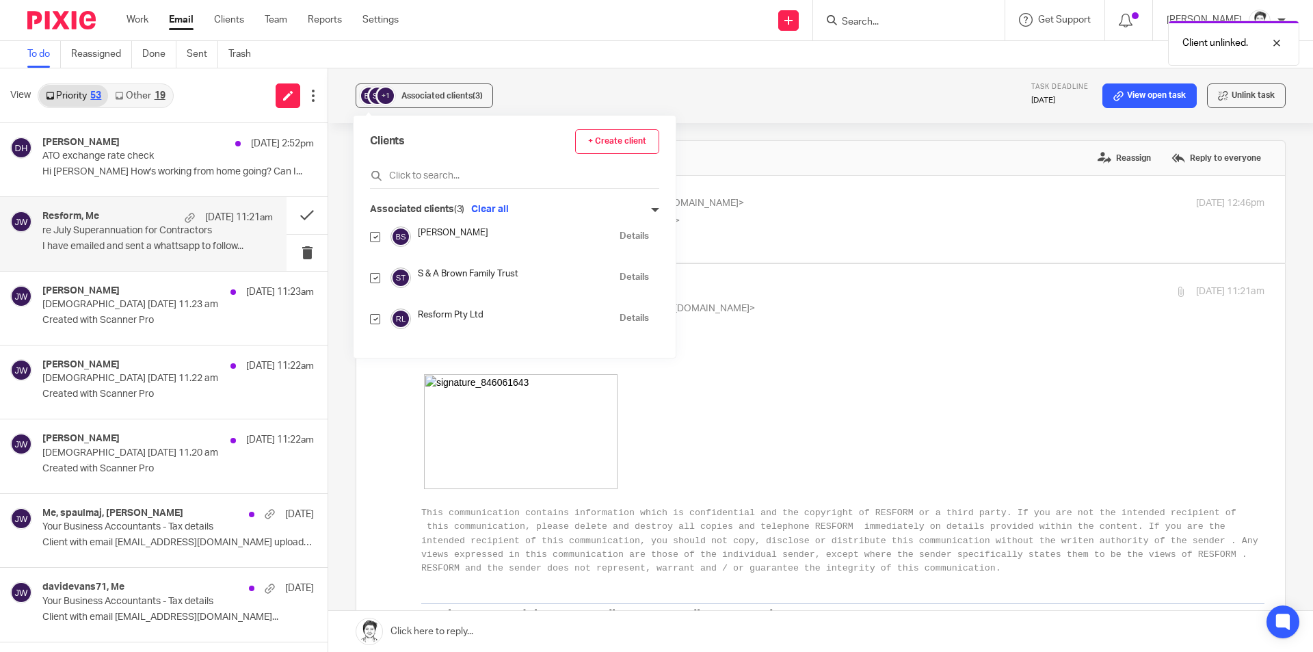
click at [376, 278] on input "checkbox" at bounding box center [375, 278] width 10 height 10
checkbox input "false"
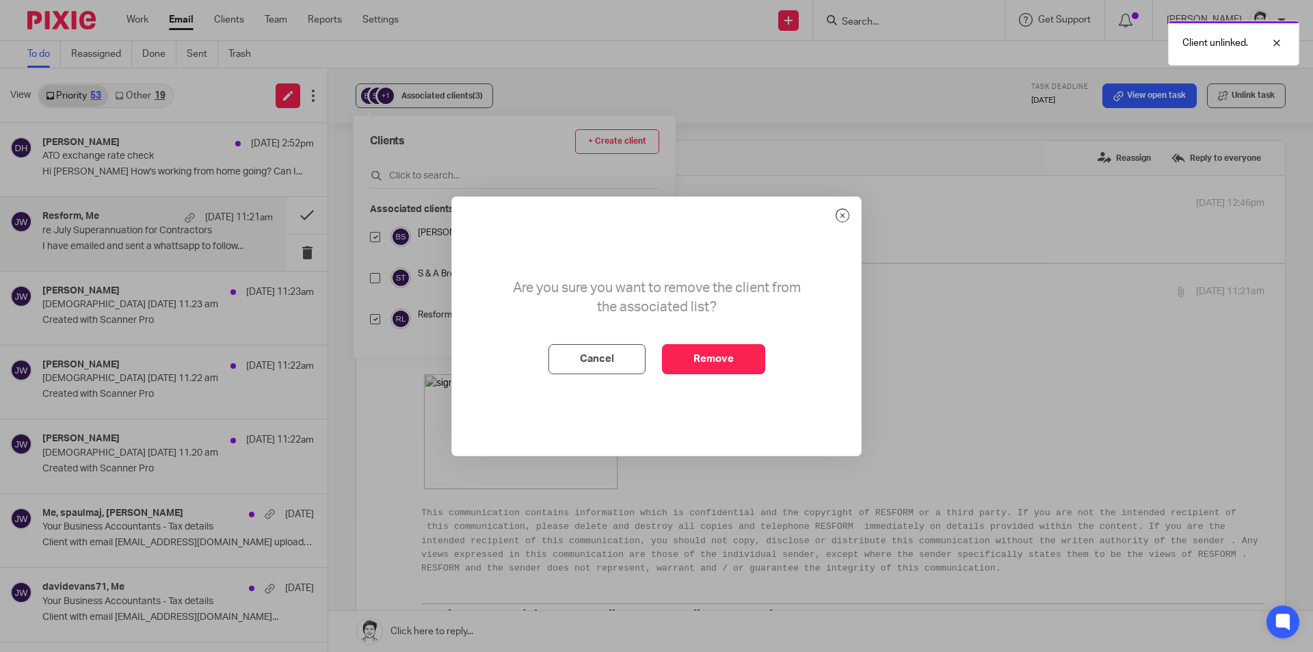
click at [742, 363] on button "Remove" at bounding box center [713, 359] width 103 height 30
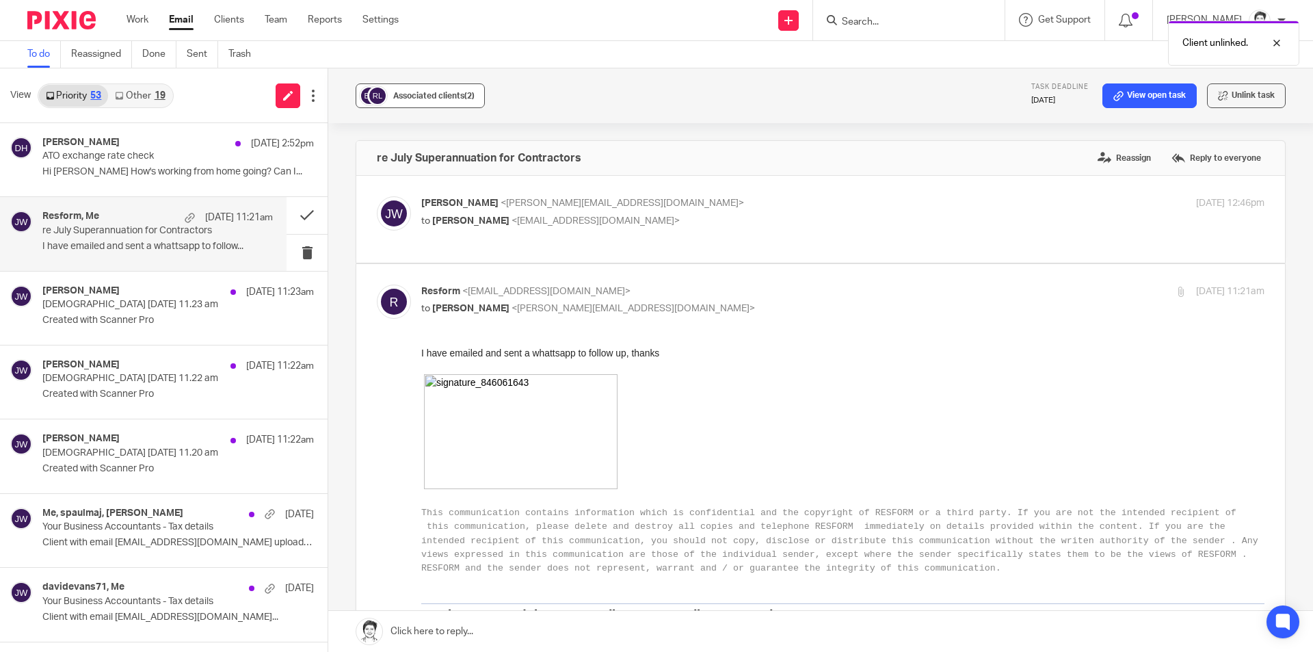
drag, startPoint x: 419, startPoint y: 97, endPoint x: 429, endPoint y: 102, distance: 10.7
click at [428, 102] on div "Associated clients (2)" at bounding box center [433, 96] width 81 height 14
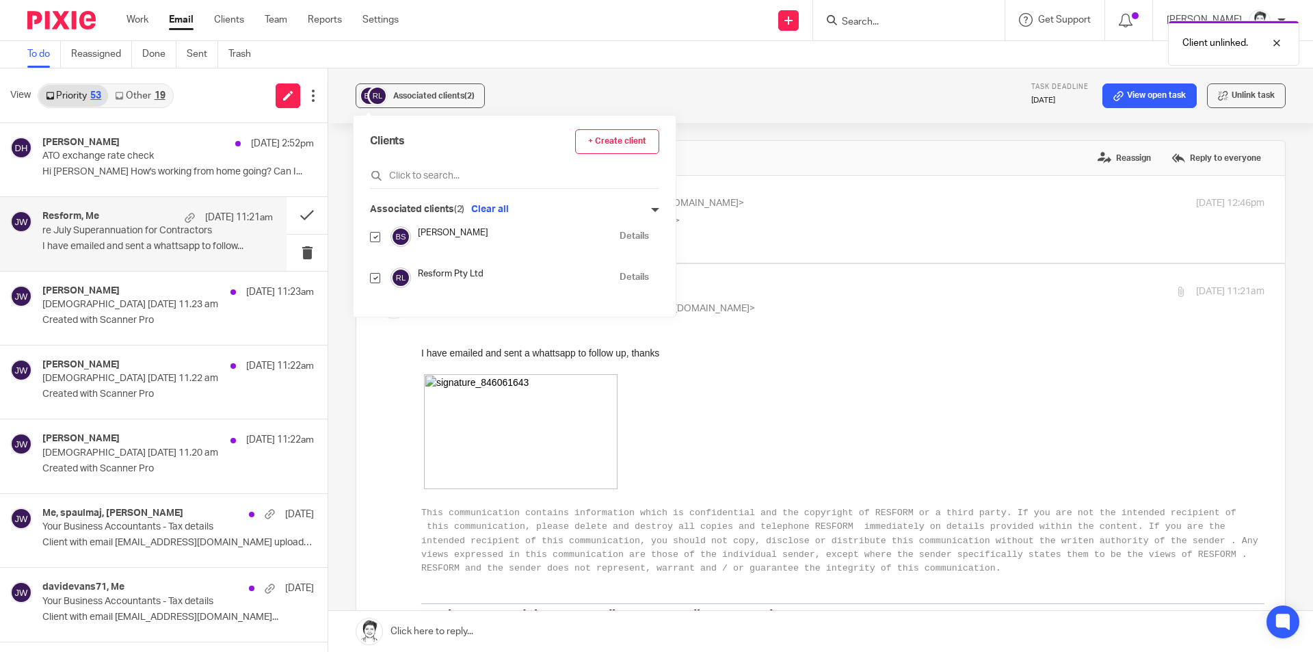
click at [373, 237] on input "checkbox" at bounding box center [375, 237] width 10 height 10
checkbox input "false"
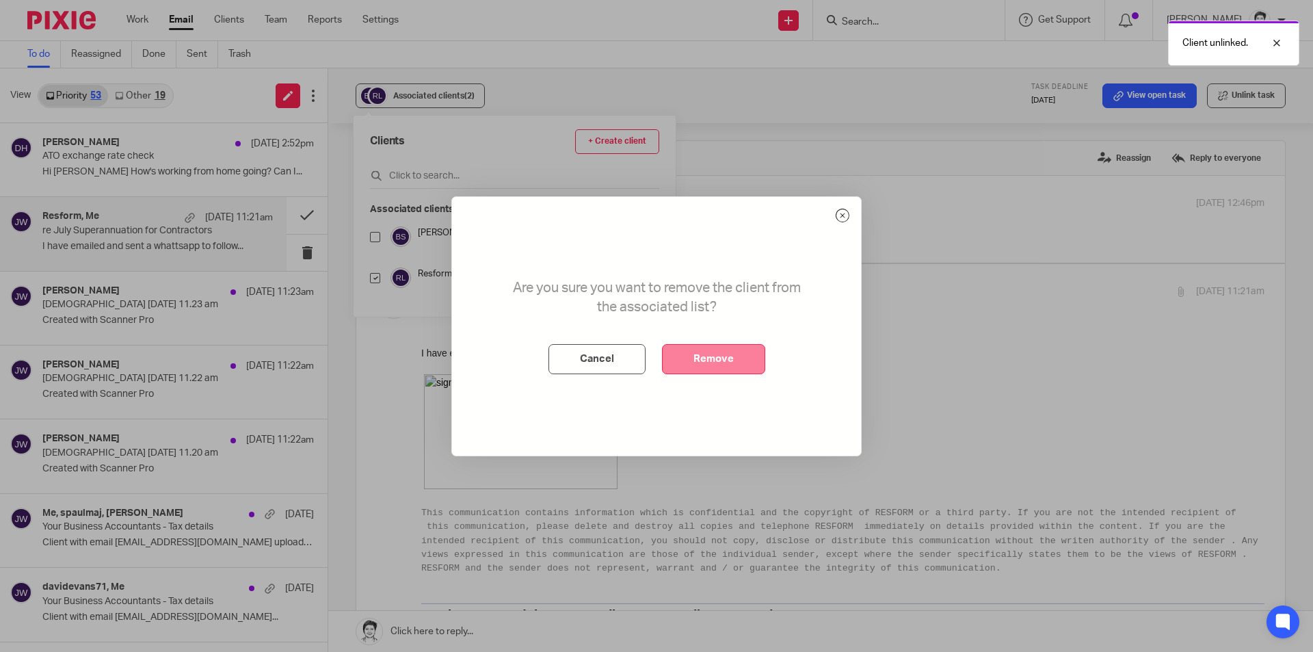
drag, startPoint x: 721, startPoint y: 358, endPoint x: 729, endPoint y: 304, distance: 55.3
click at [722, 360] on button "Remove" at bounding box center [713, 359] width 103 height 30
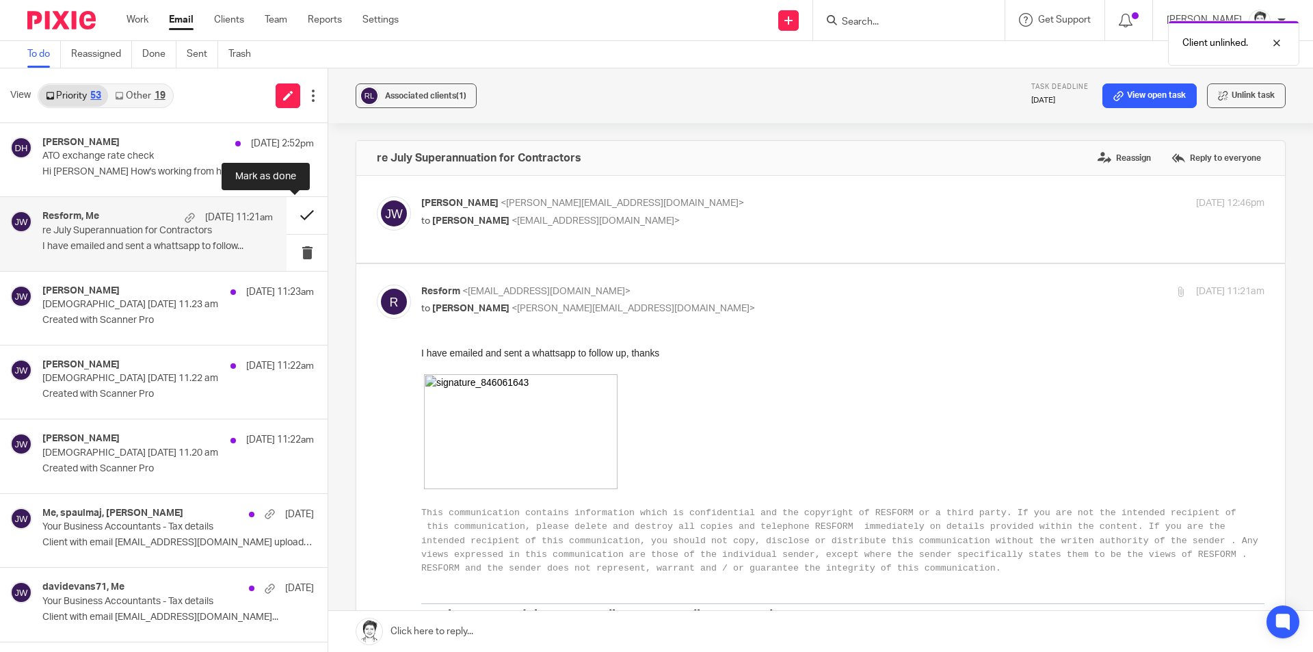
click at [295, 213] on button at bounding box center [307, 215] width 41 height 36
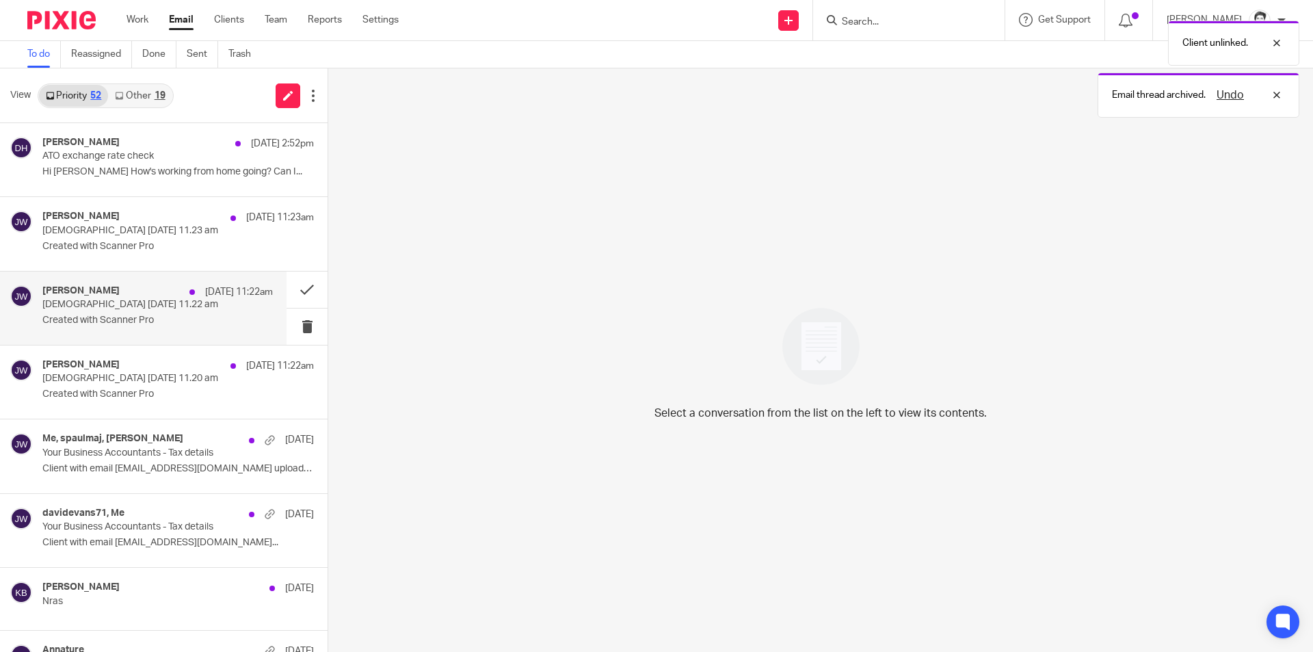
click at [63, 316] on p "Created with Scanner Pro" at bounding box center [157, 321] width 231 height 12
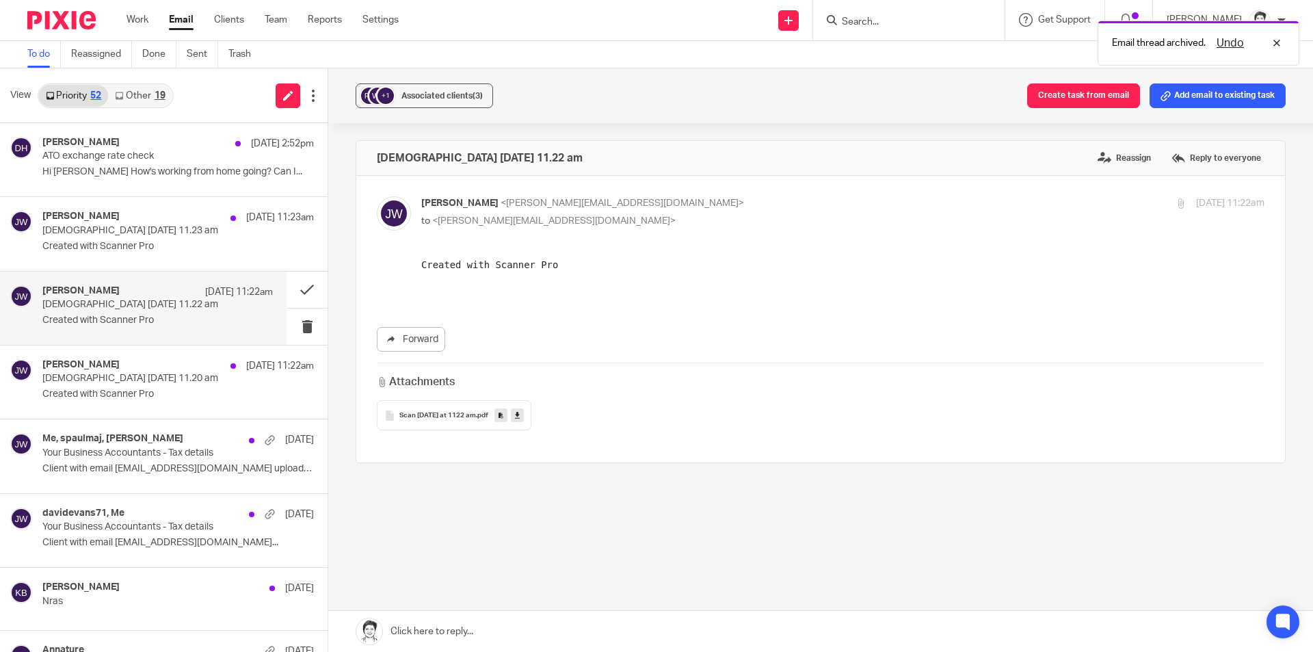
click at [450, 413] on span "Scan [DATE] at 1122 am" at bounding box center [437, 416] width 77 height 8
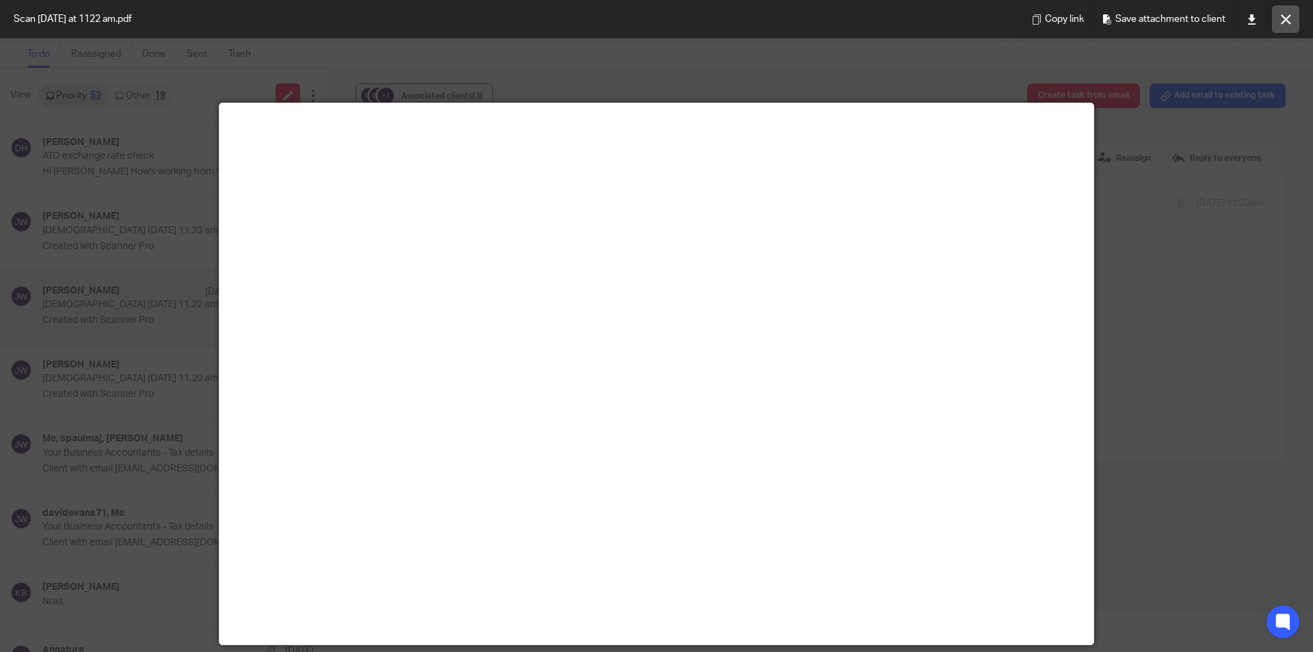
click at [1284, 23] on icon at bounding box center [1286, 19] width 10 height 10
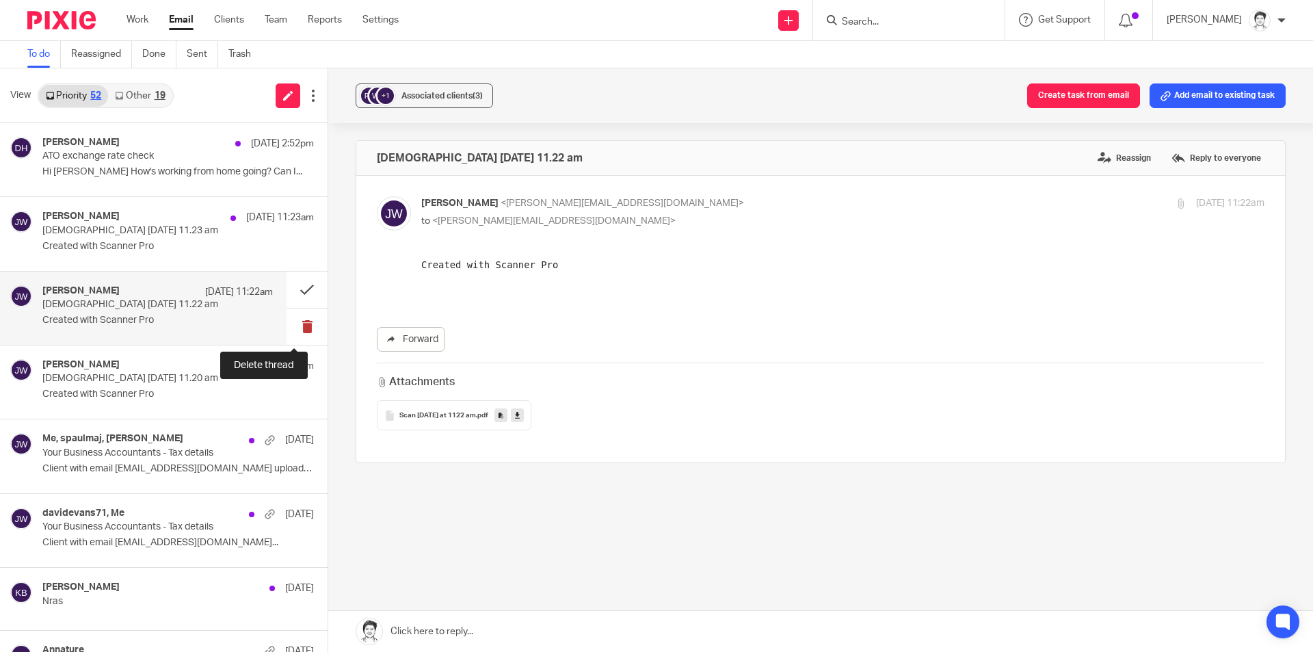
click at [297, 325] on button at bounding box center [307, 327] width 41 height 36
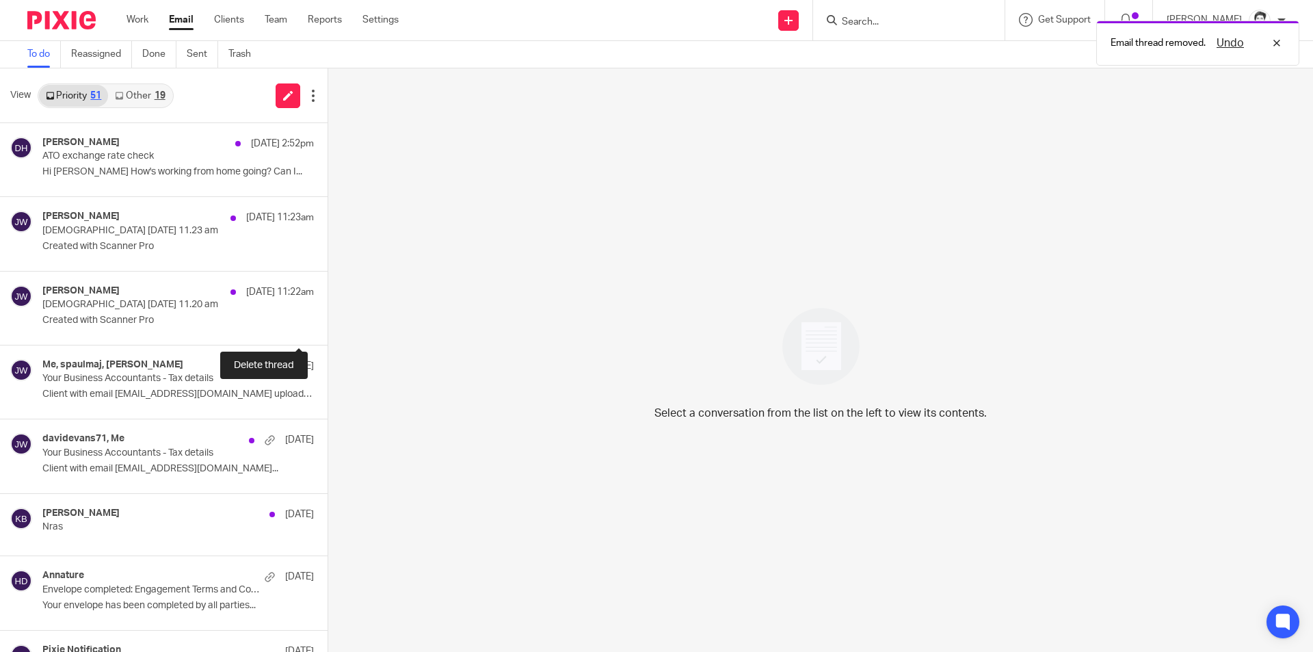
click at [328, 324] on button at bounding box center [333, 327] width 11 height 36
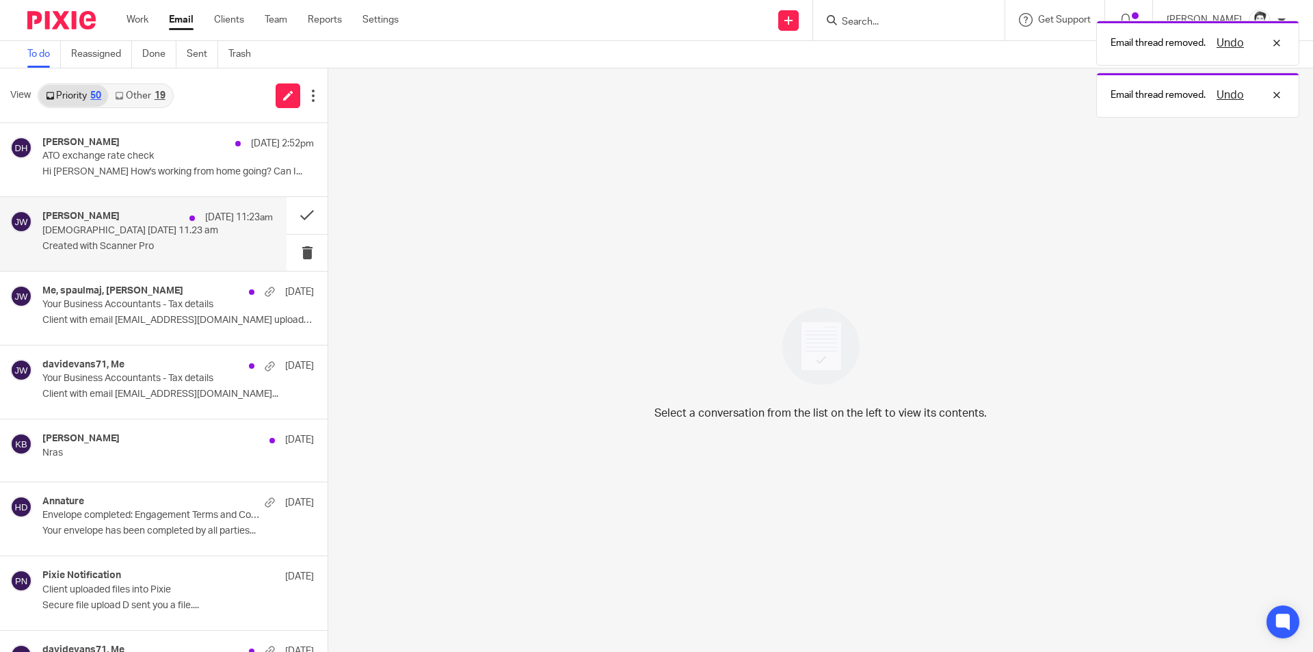
click at [145, 250] on p "Created with Scanner Pro" at bounding box center [157, 247] width 231 height 12
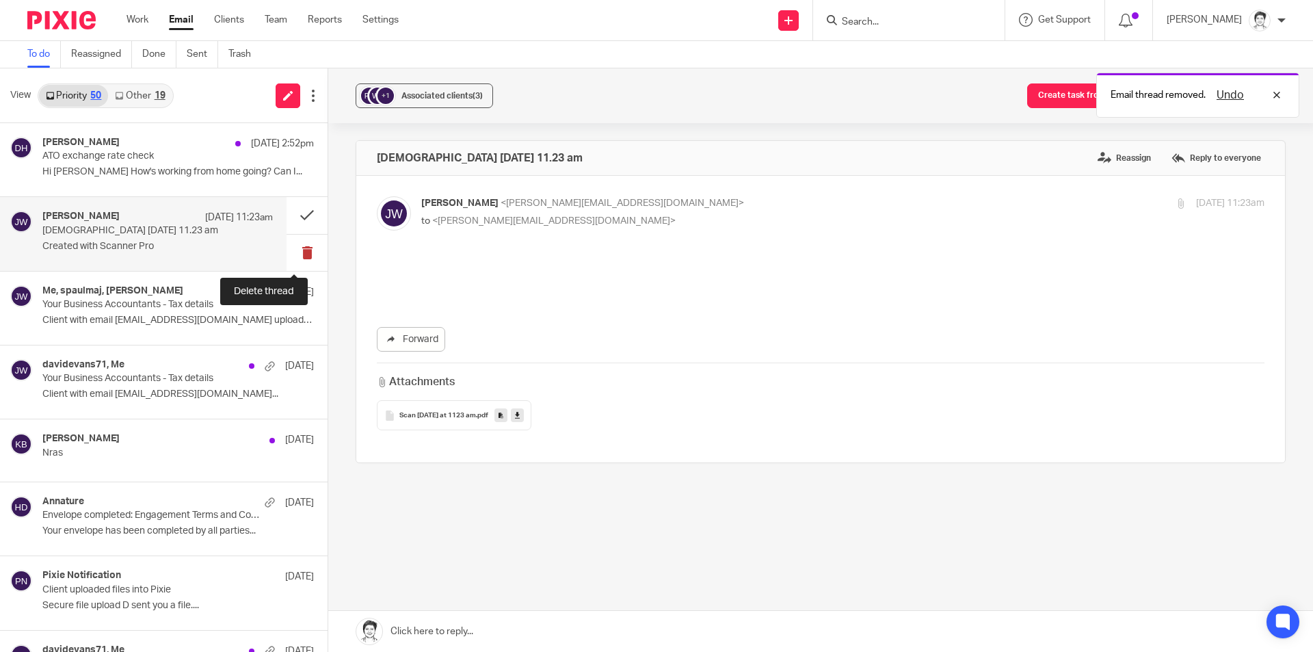
click at [287, 254] on button at bounding box center [307, 253] width 41 height 36
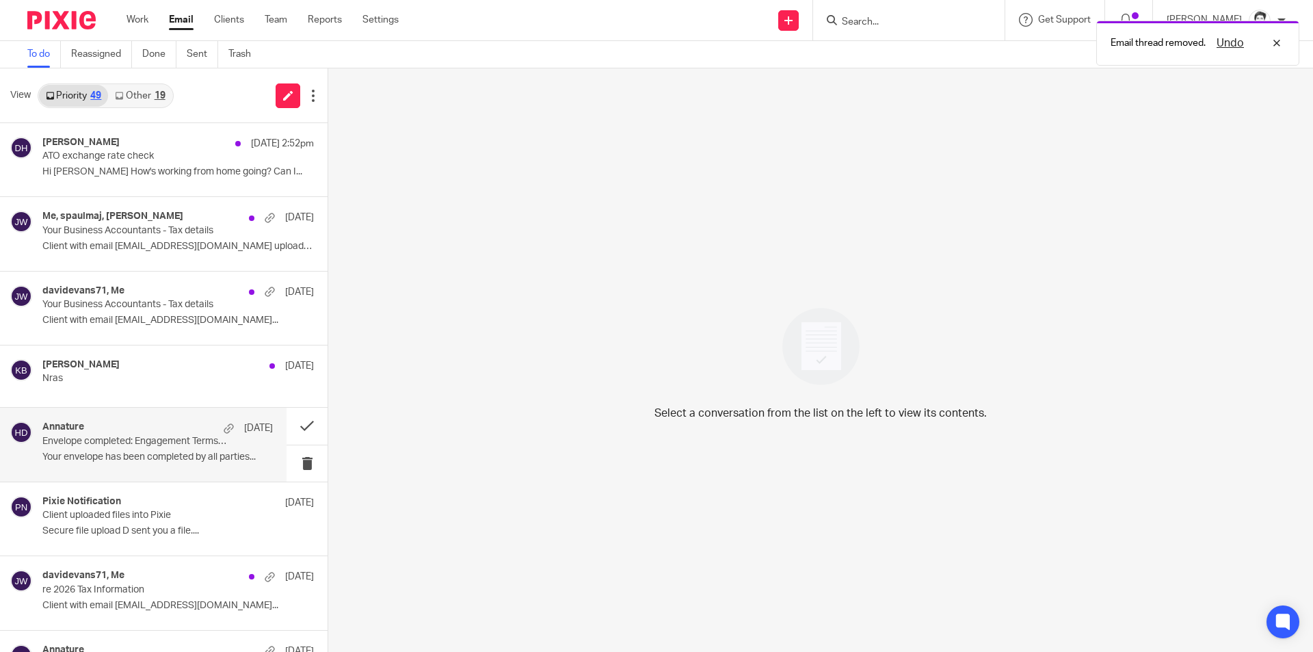
click at [111, 431] on div "Annature [DATE]" at bounding box center [157, 428] width 231 height 14
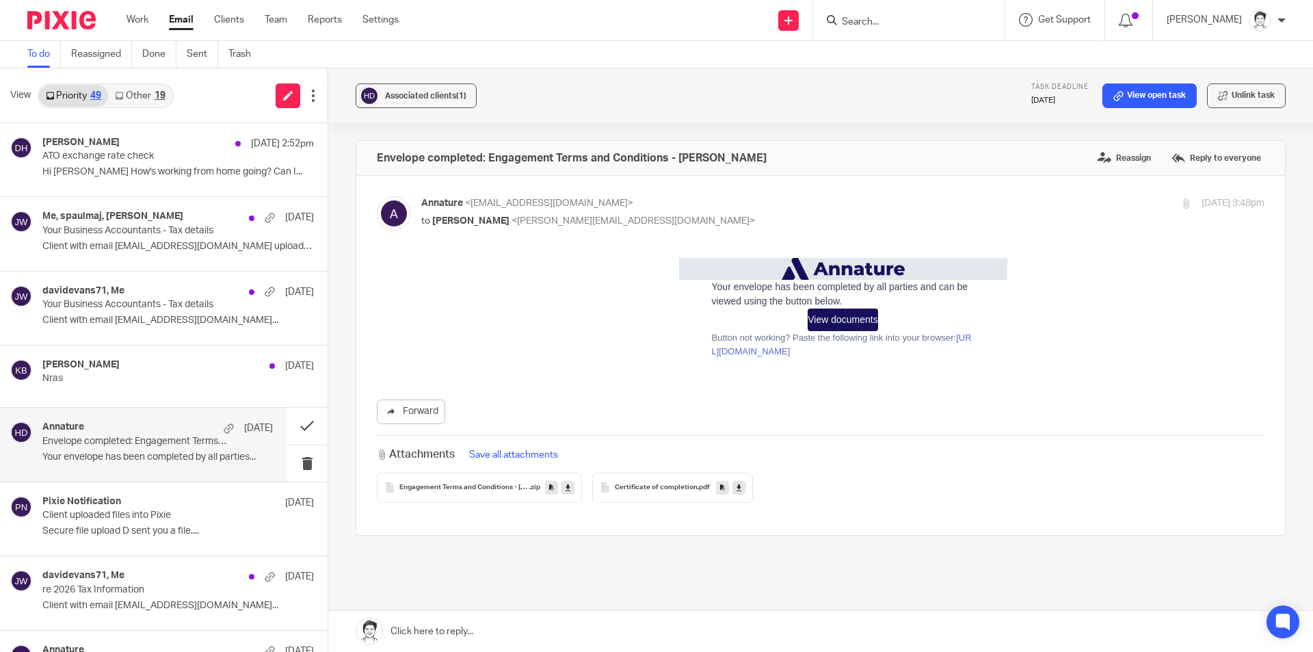
click at [142, 99] on link "Other 19" at bounding box center [140, 96] width 64 height 22
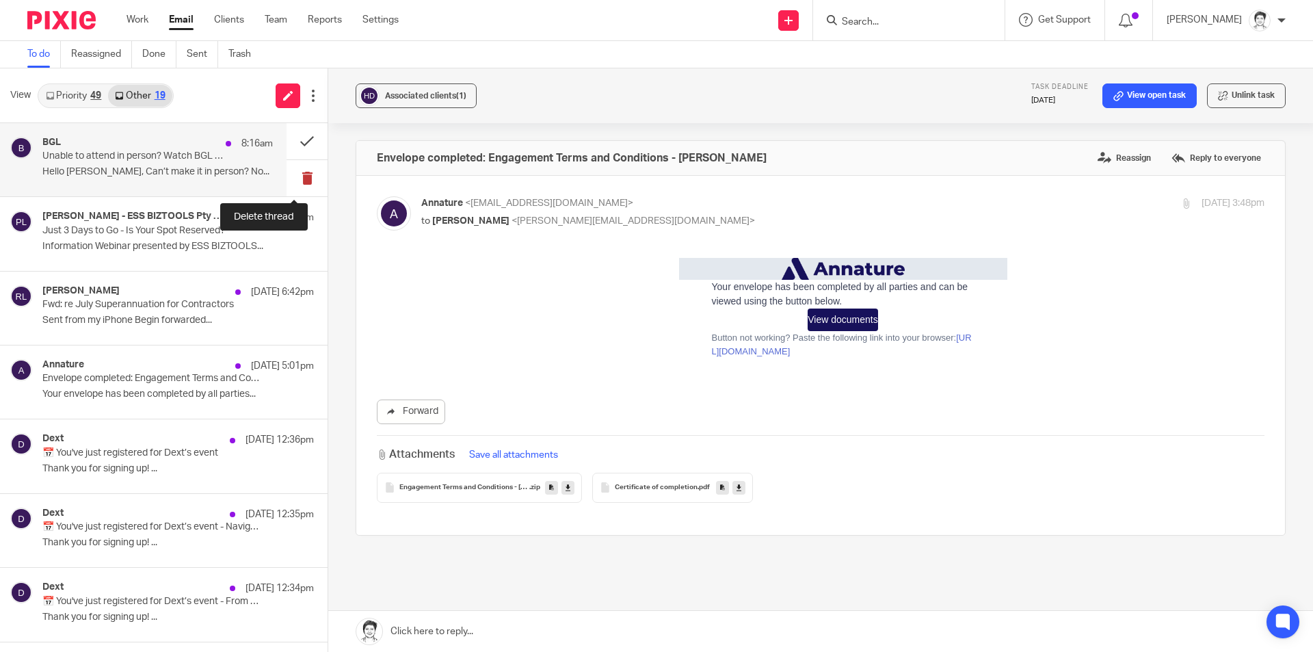
click at [291, 177] on button at bounding box center [307, 178] width 41 height 36
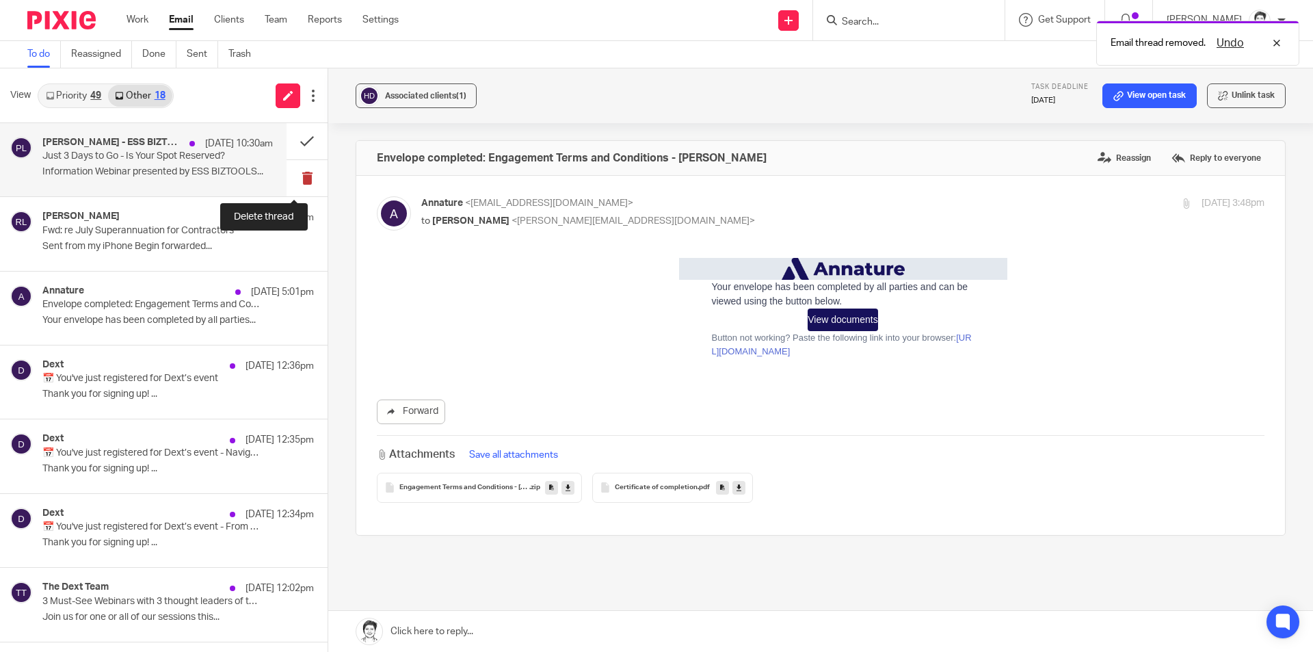
click at [297, 177] on button at bounding box center [307, 178] width 41 height 36
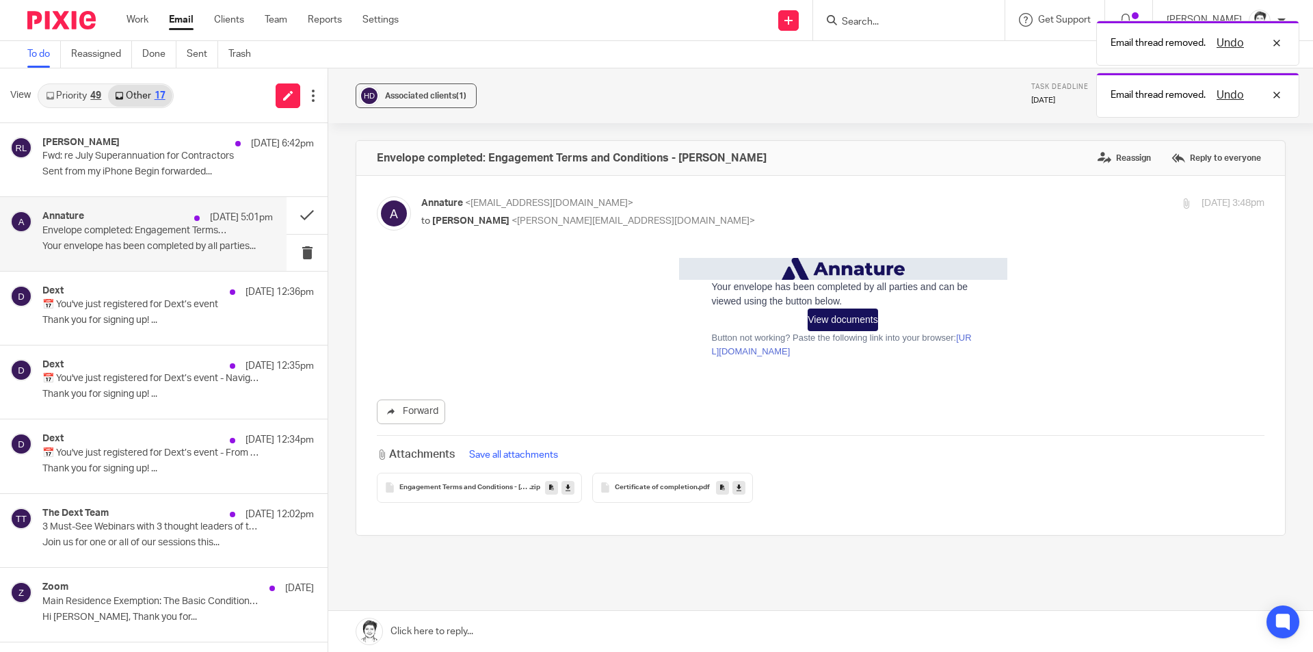
click at [94, 242] on p "Your envelope has been completed by all parties..." at bounding box center [157, 247] width 231 height 12
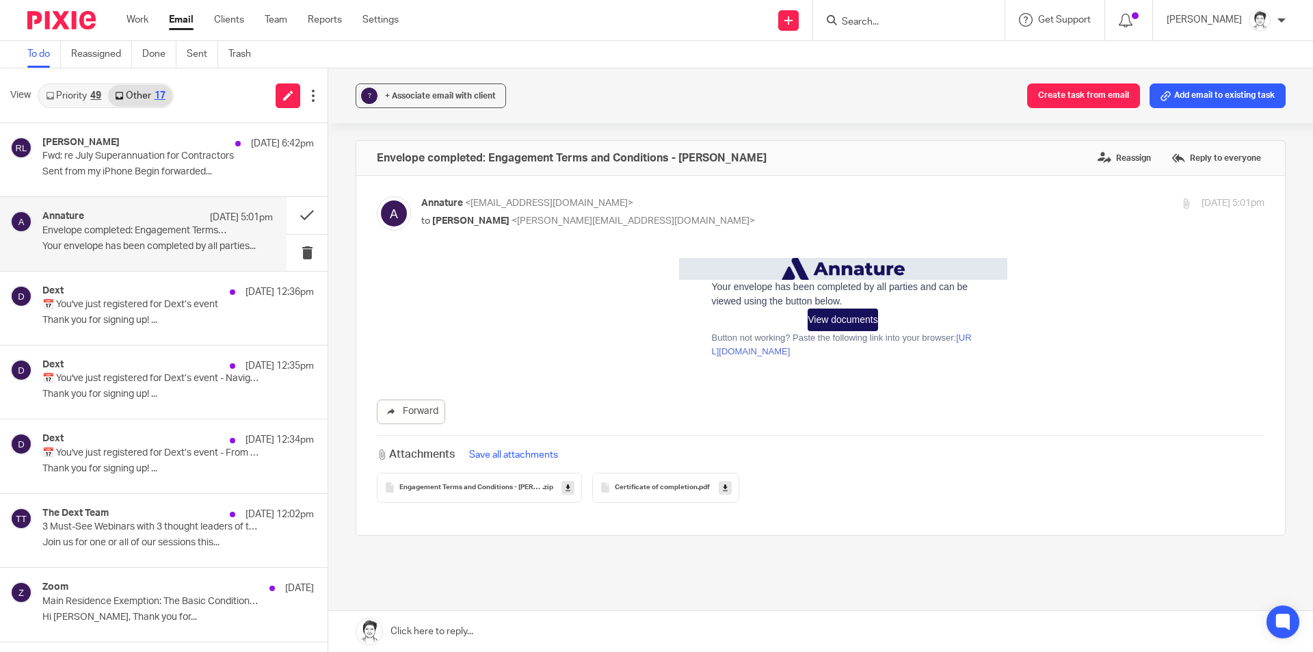
click at [1199, 92] on button "Add email to existing task" at bounding box center [1218, 95] width 136 height 25
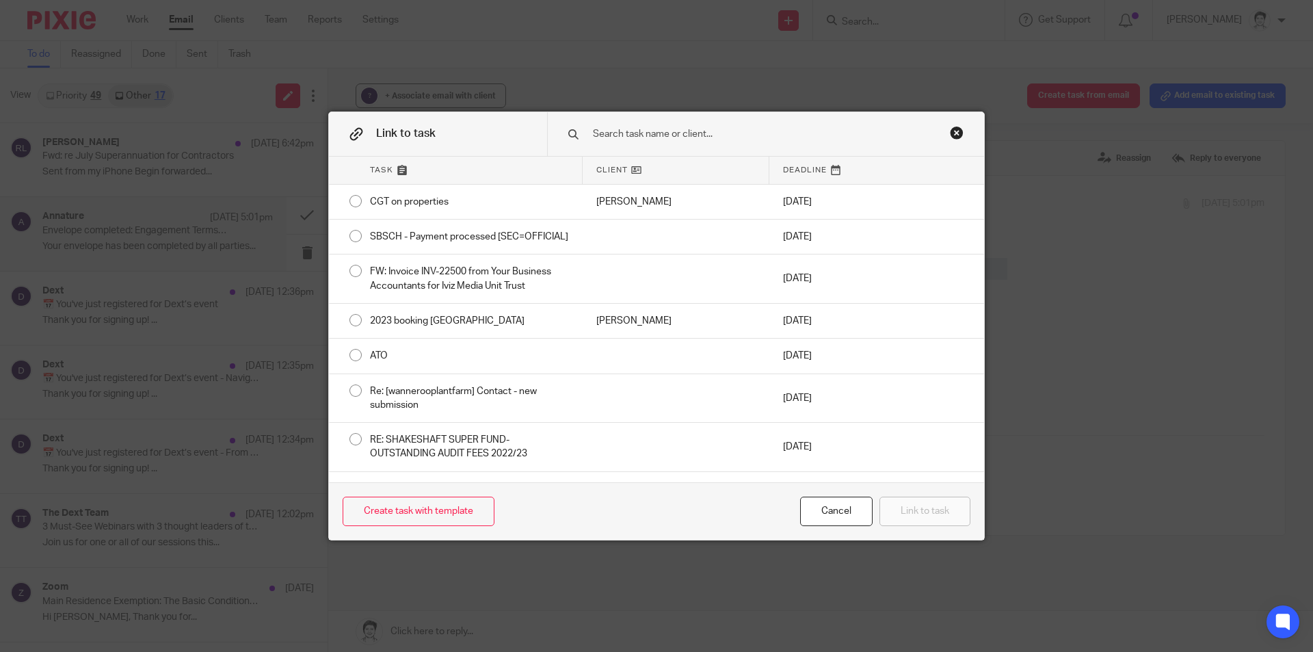
click at [644, 135] on input "text" at bounding box center [756, 134] width 329 height 15
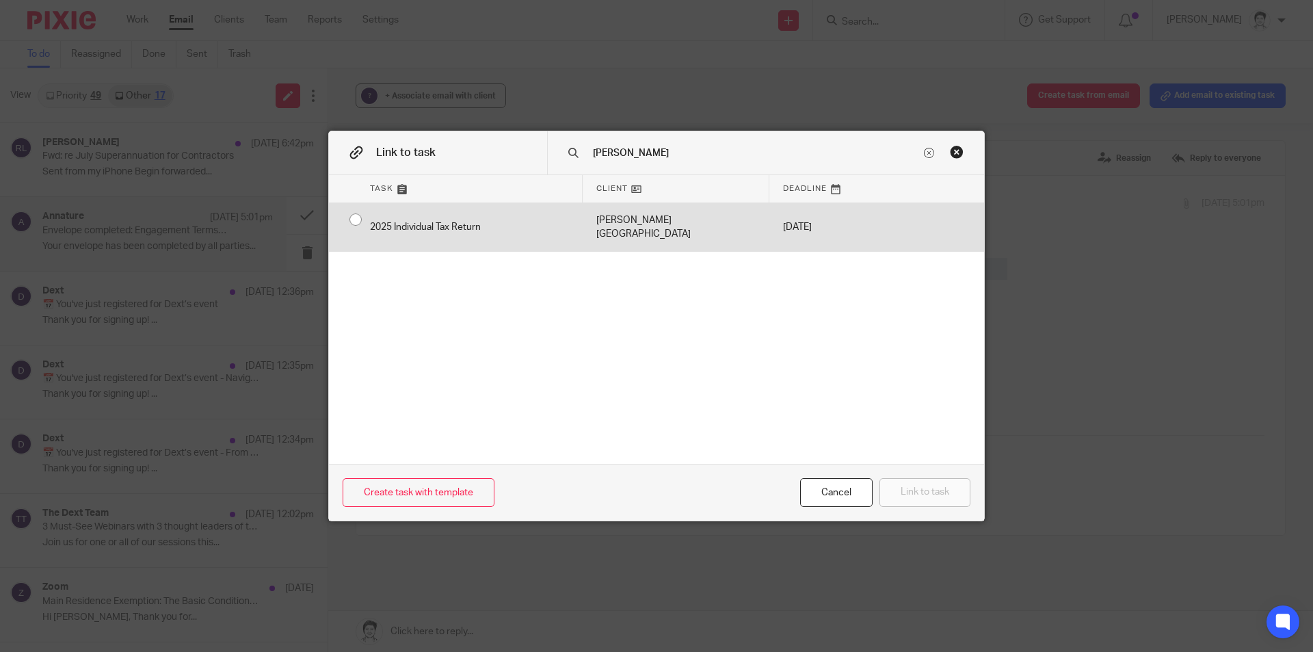
type input "[PERSON_NAME]"
click at [476, 219] on div "2025 Individual Tax Return" at bounding box center [469, 227] width 226 height 49
radio input "true"
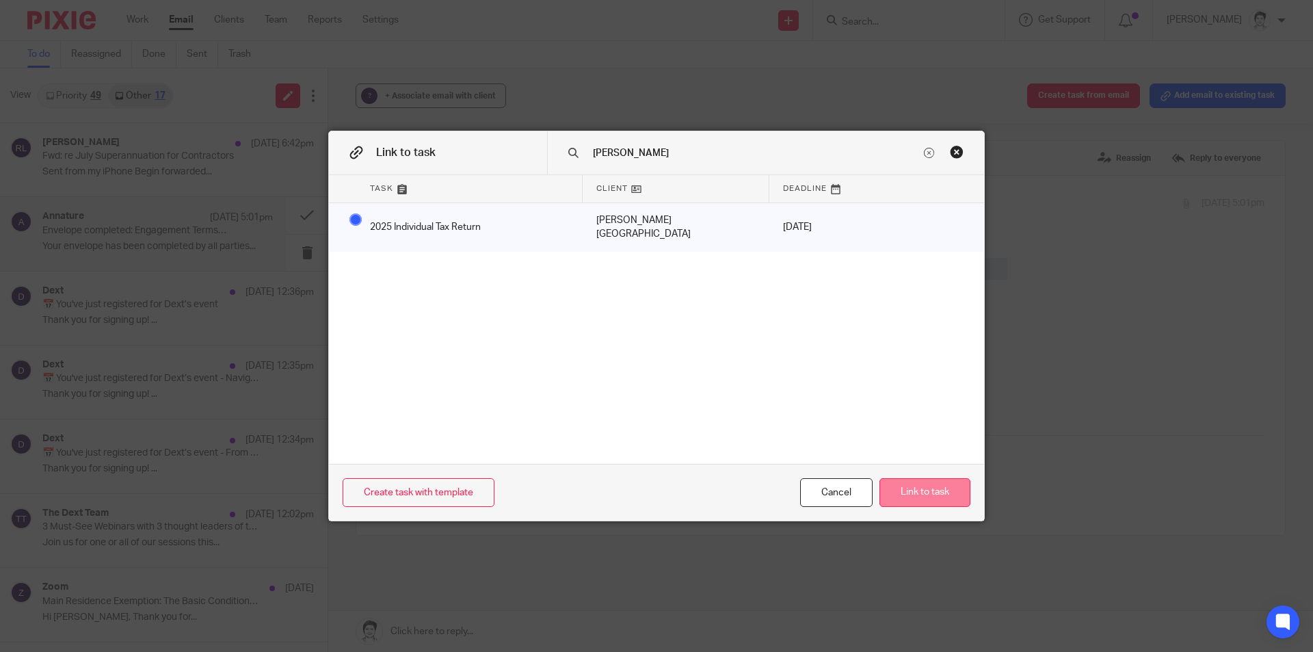
click at [942, 503] on button "Link to task" at bounding box center [925, 492] width 91 height 29
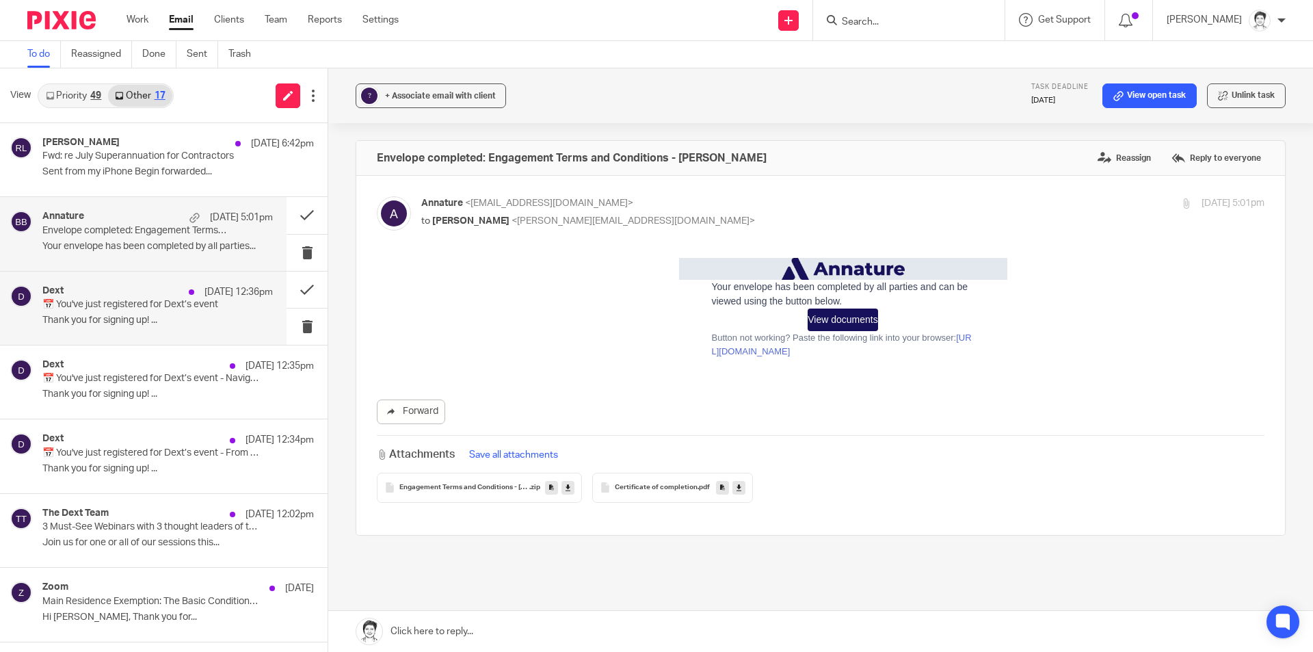
click at [144, 308] on p "📅 You've just registered for Dext’s event" at bounding box center [134, 305] width 185 height 12
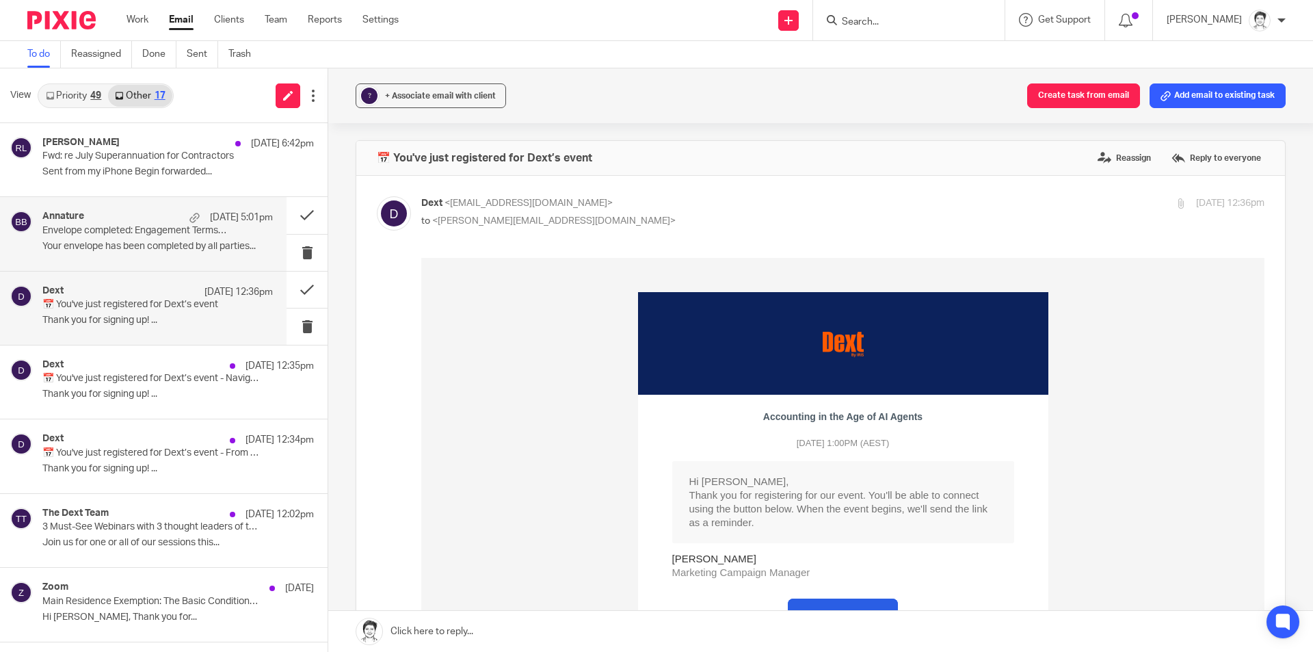
click at [174, 241] on p "Your envelope has been completed by all parties..." at bounding box center [157, 247] width 231 height 12
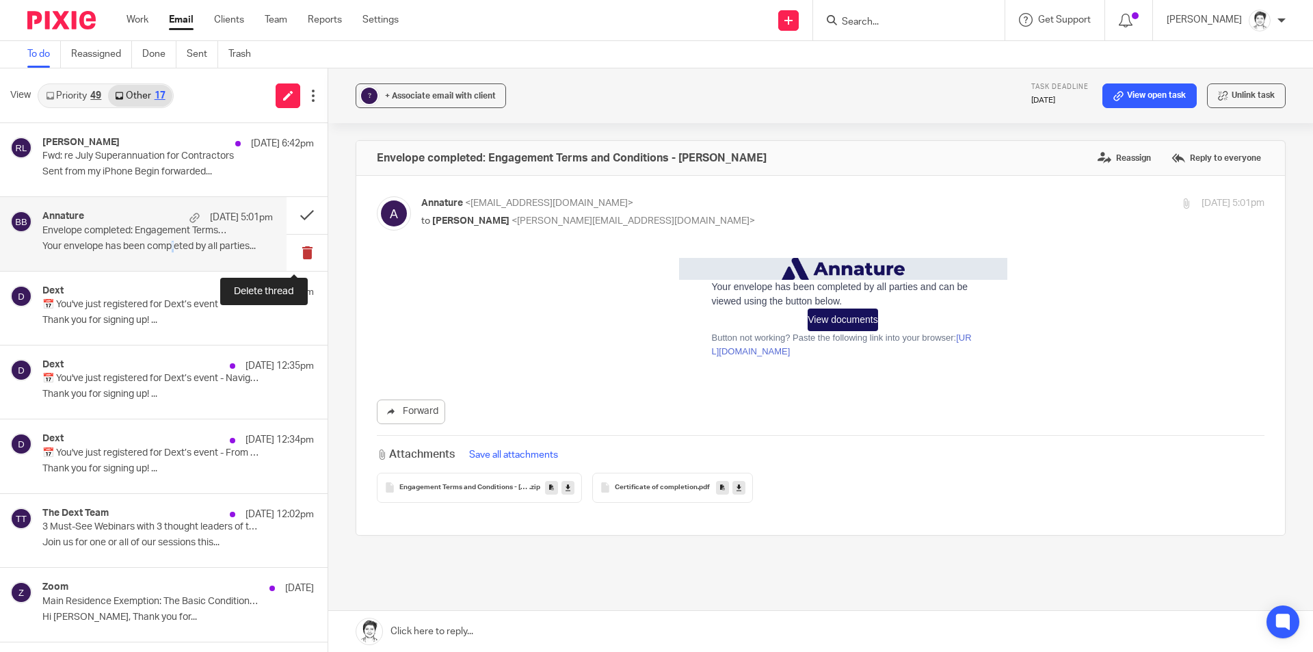
click at [293, 254] on button at bounding box center [307, 253] width 41 height 36
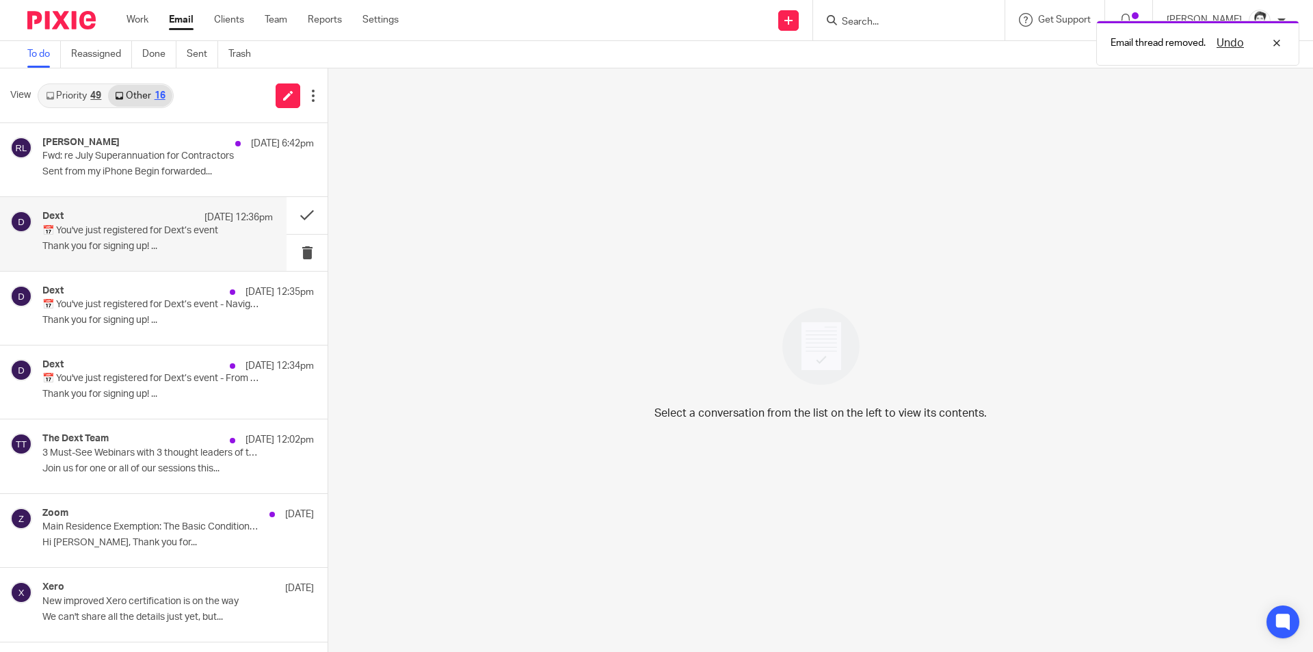
click at [102, 239] on div "Dext [DATE] 12:36pm 📅 You've just registered for Dext’s event Thank you for sig…" at bounding box center [157, 234] width 231 height 46
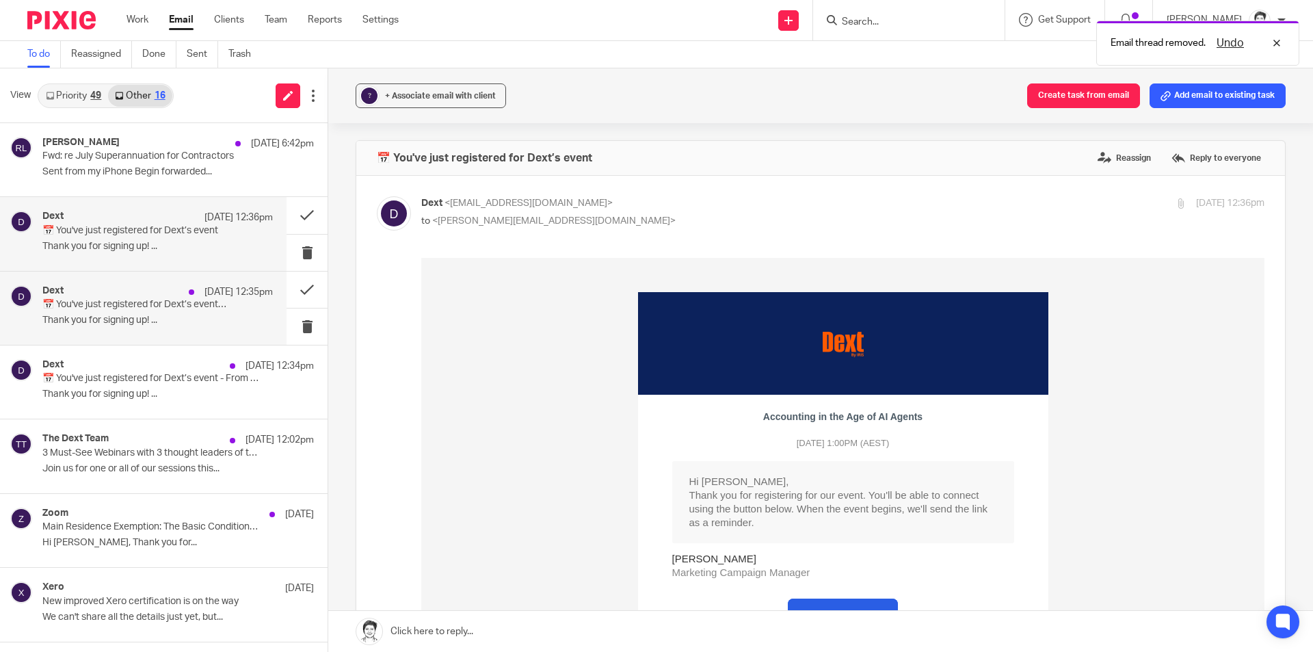
click at [129, 321] on p "Thank you for signing up! ..." at bounding box center [157, 321] width 231 height 12
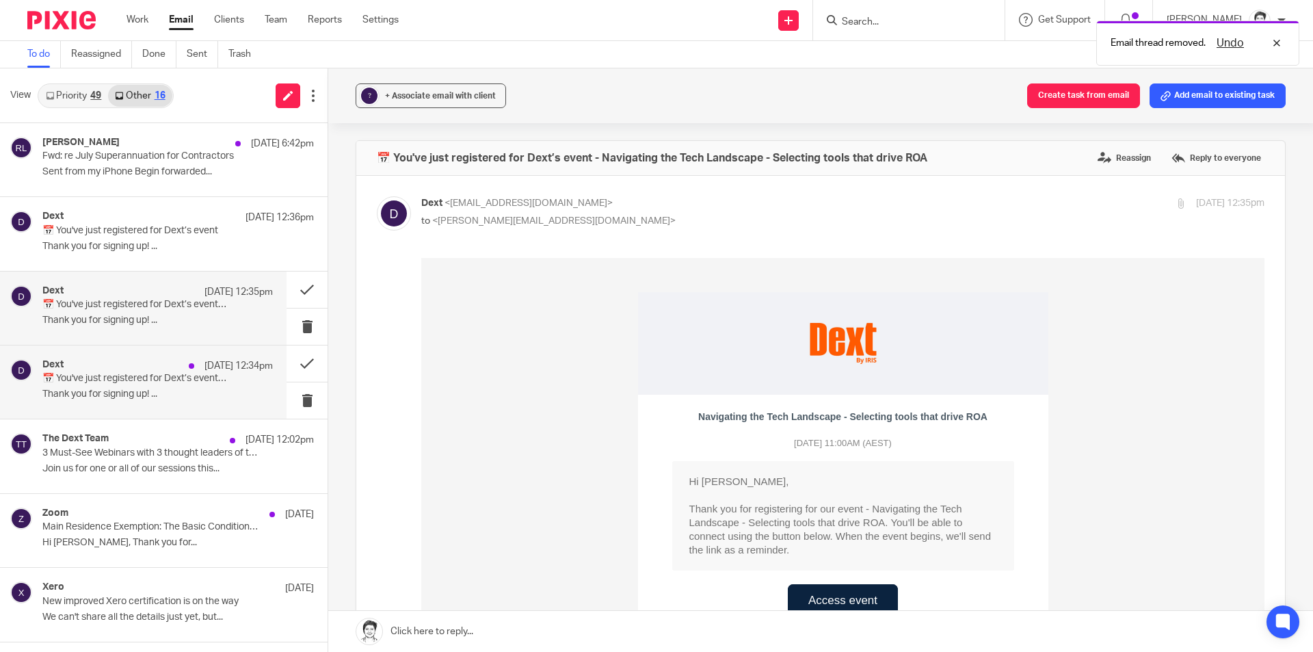
click at [146, 392] on p "Thank you for signing up! ..." at bounding box center [157, 395] width 231 height 12
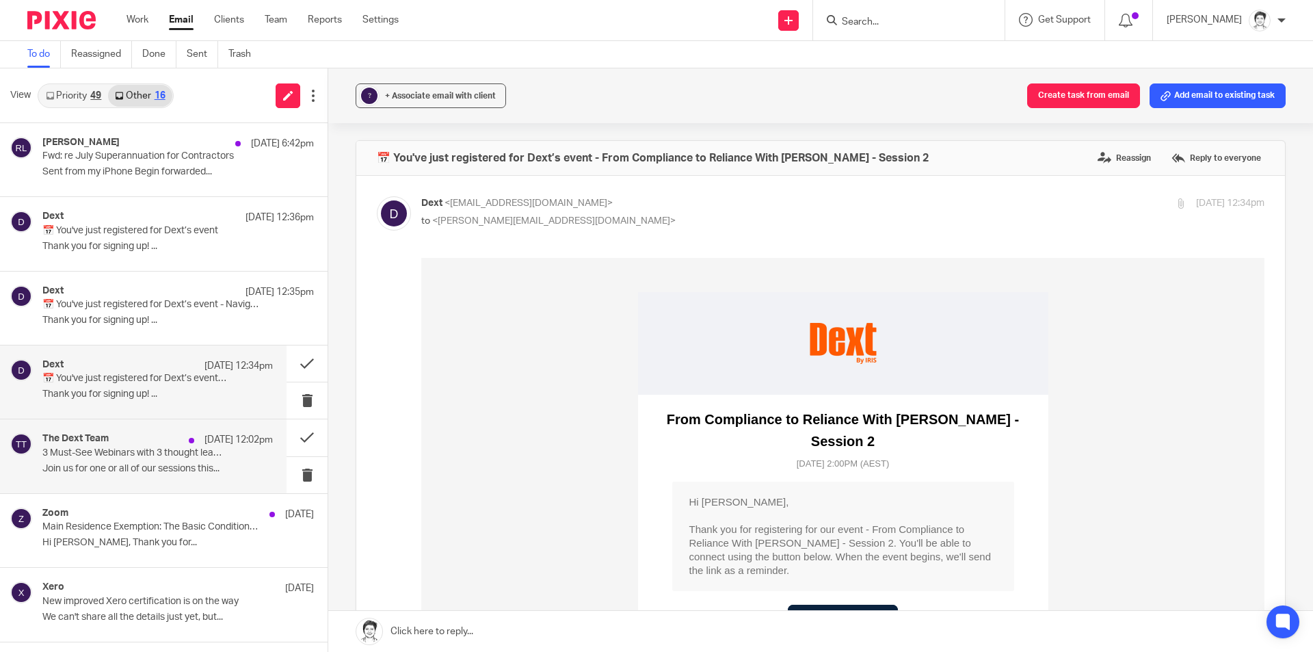
click at [150, 463] on p "Join us for one or all of our sessions this..." at bounding box center [157, 469] width 231 height 12
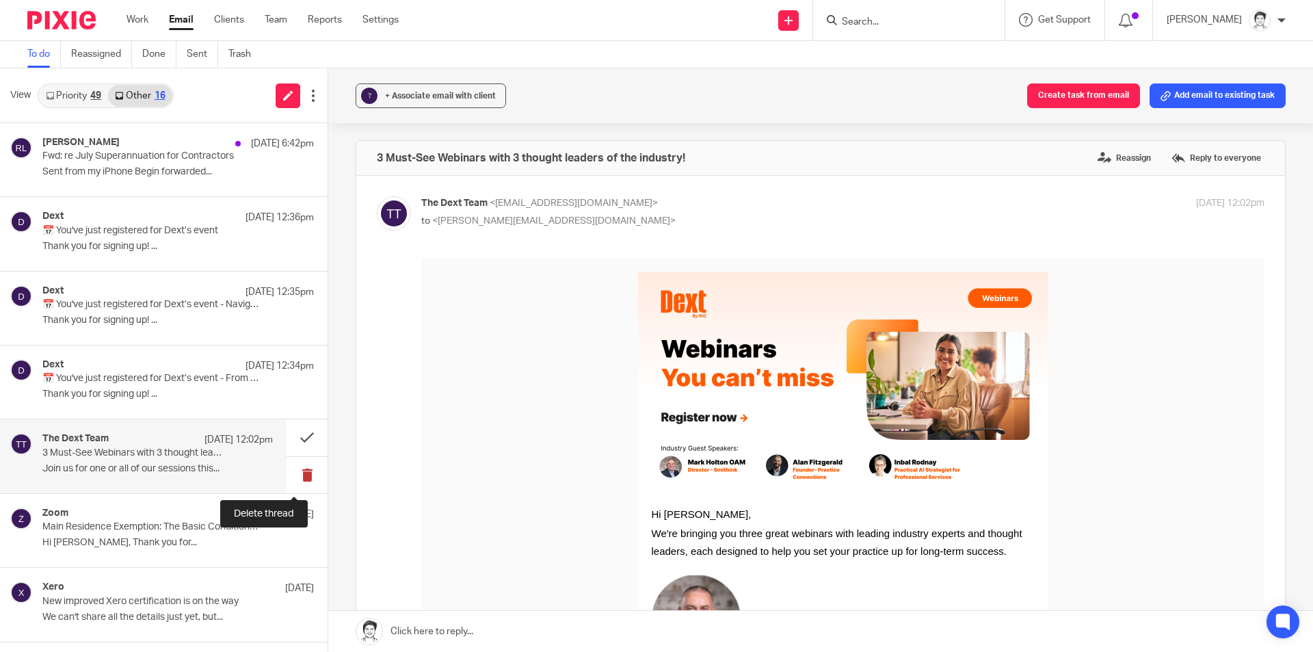
click at [296, 479] on button at bounding box center [307, 475] width 41 height 36
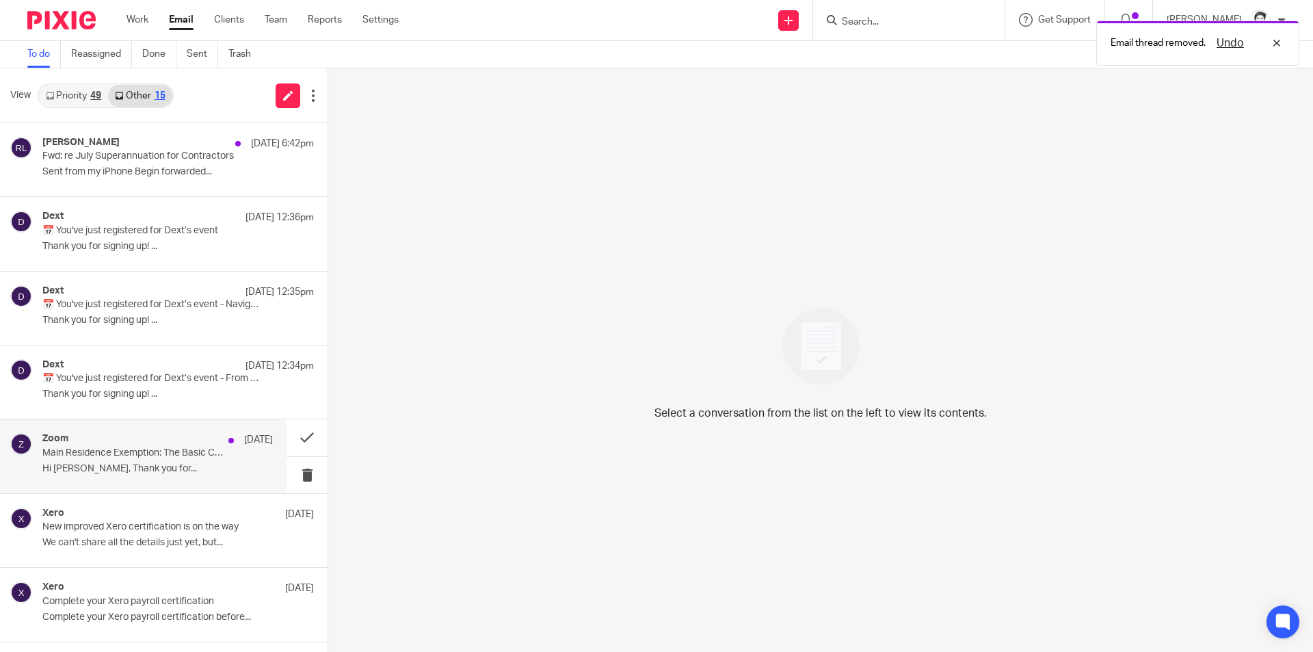
click at [87, 463] on p "Hi [PERSON_NAME], Thank you for..." at bounding box center [157, 469] width 231 height 12
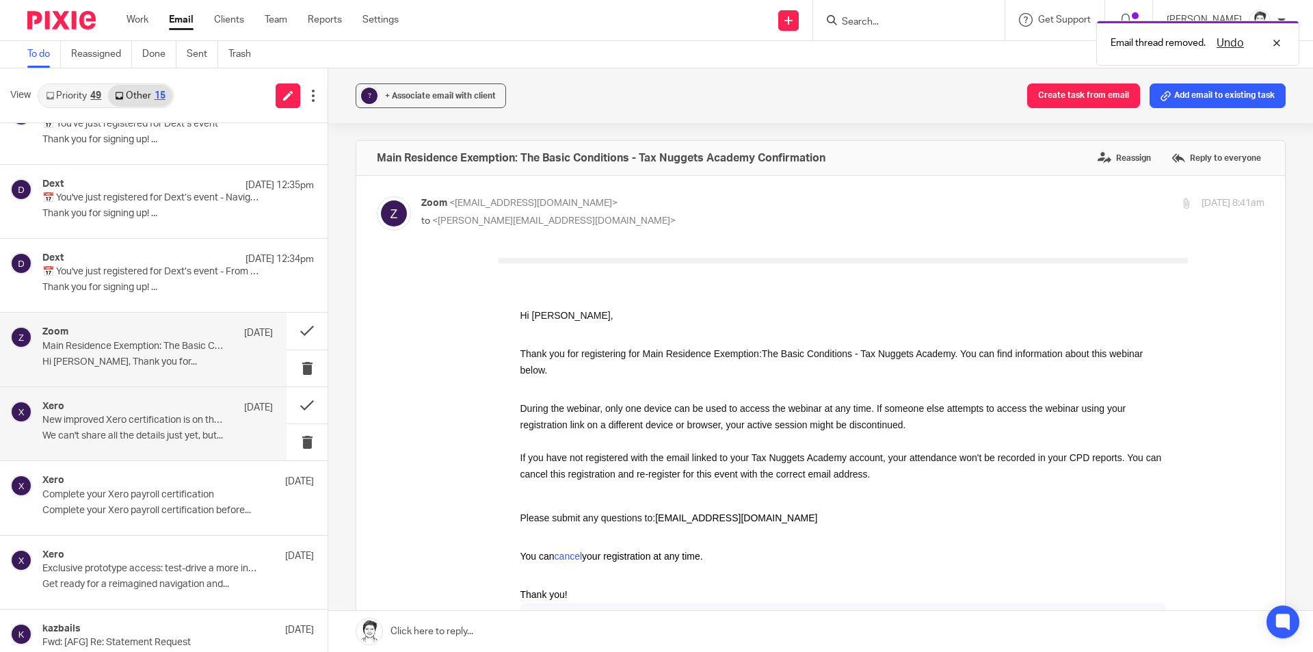
scroll to position [137, 0]
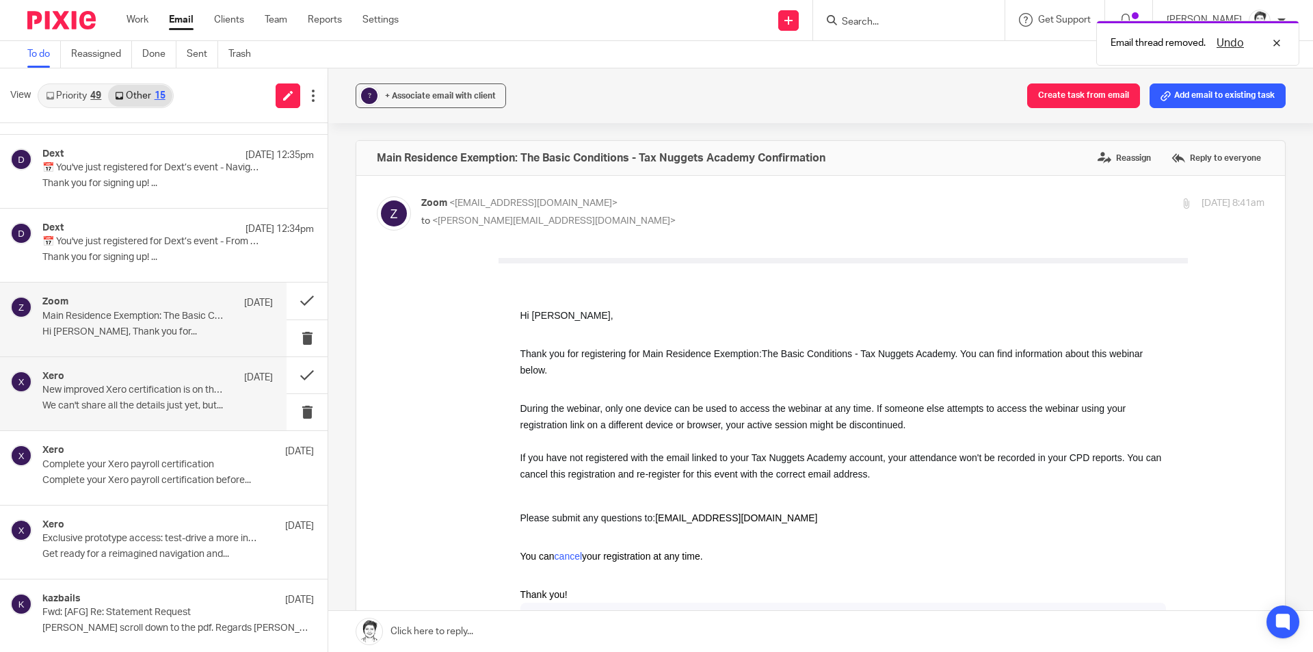
click at [138, 411] on p "We can't share all the details just yet, but..." at bounding box center [157, 406] width 231 height 12
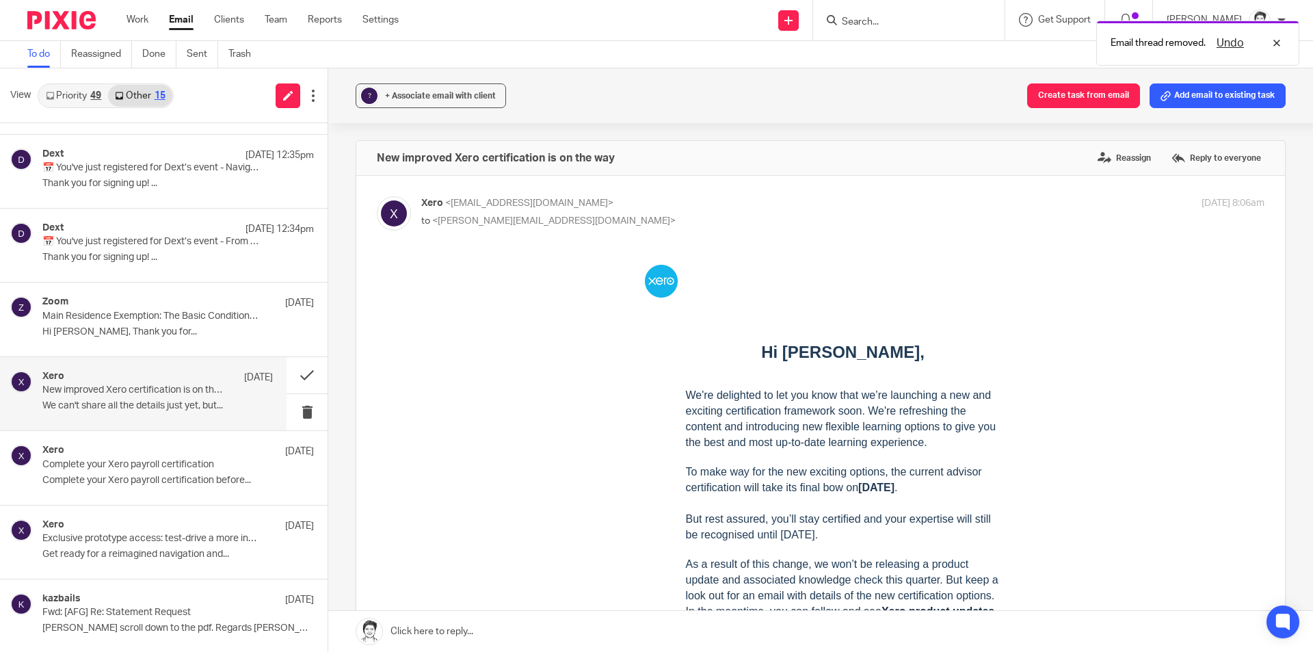
scroll to position [0, 0]
click at [158, 482] on p "Complete your Xero payroll certification before..." at bounding box center [157, 481] width 231 height 12
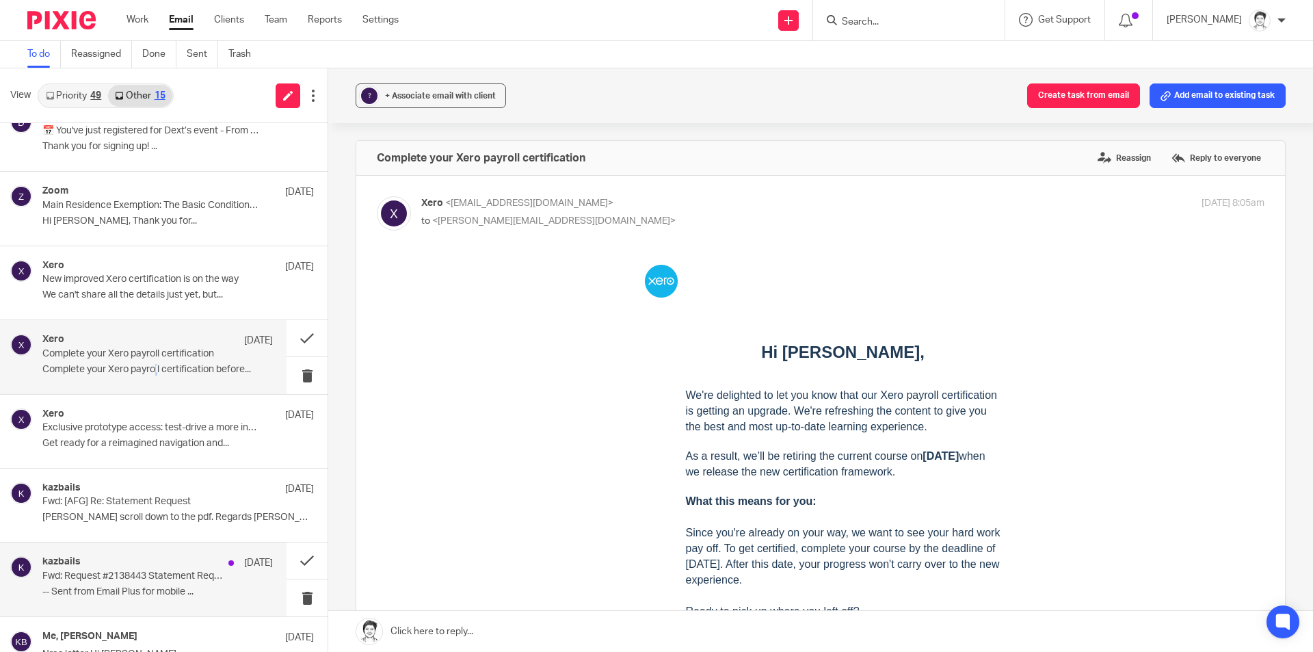
scroll to position [274, 0]
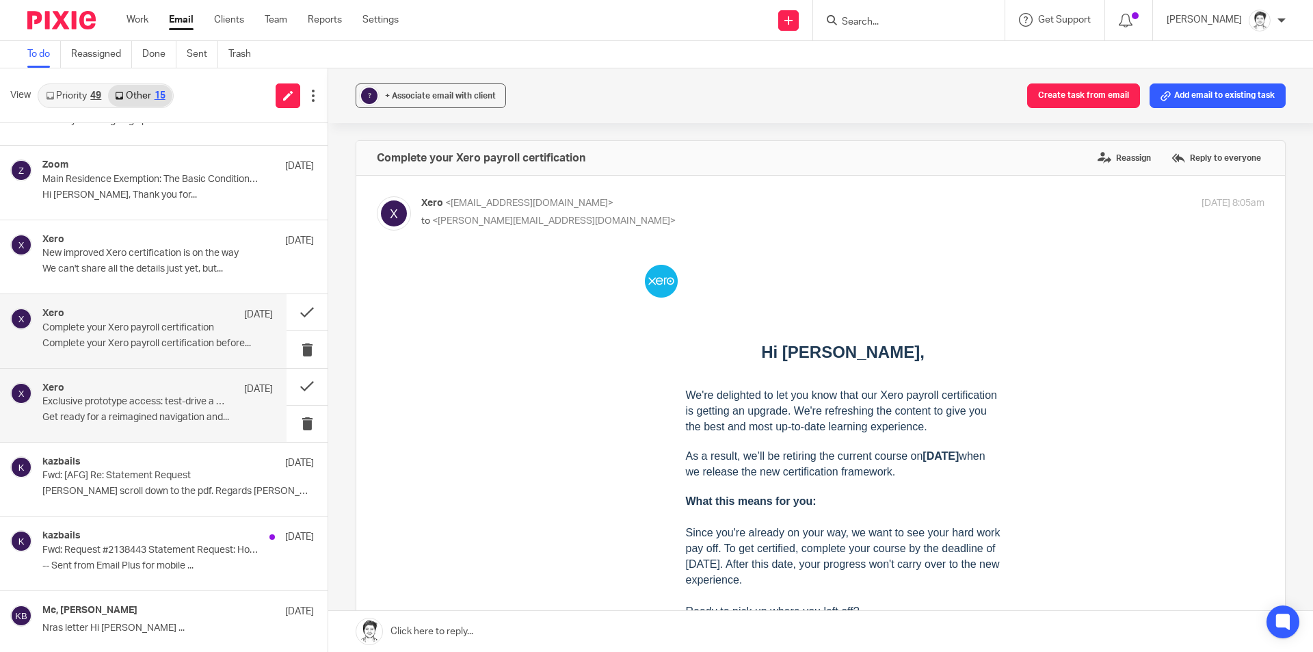
click at [174, 406] on p "Exclusive prototype access: test-drive a more intuitive, insight-rich Xero" at bounding box center [134, 402] width 185 height 12
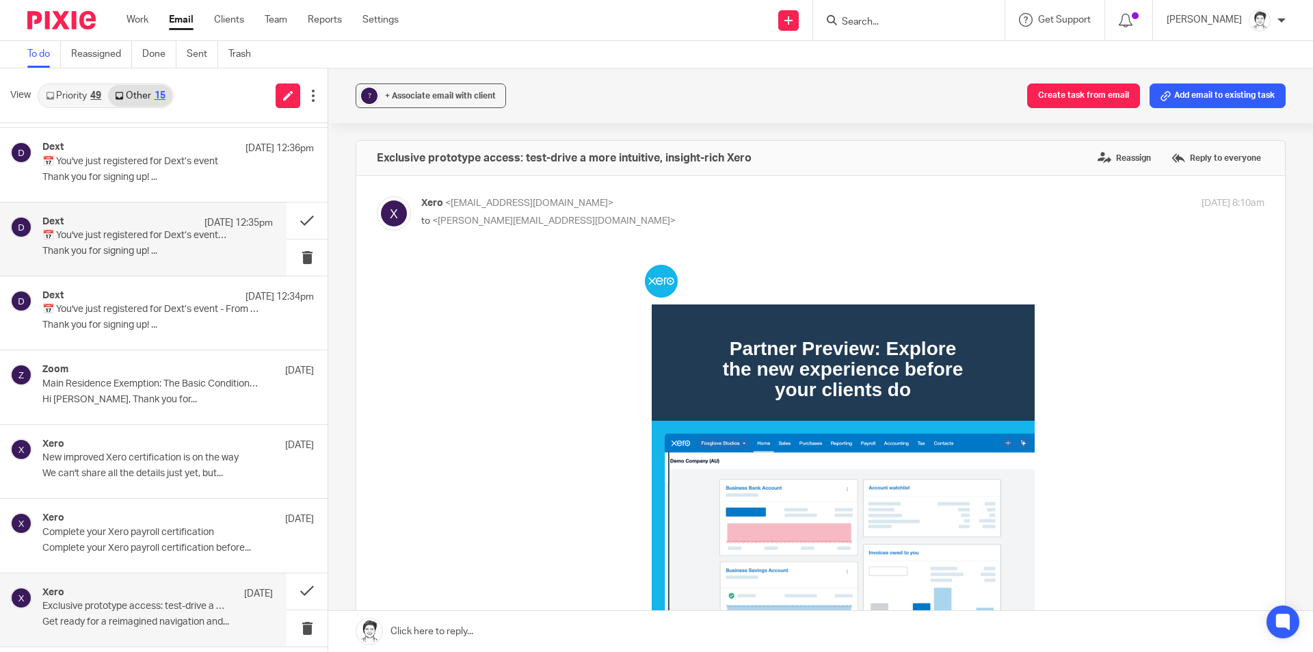
scroll to position [68, 0]
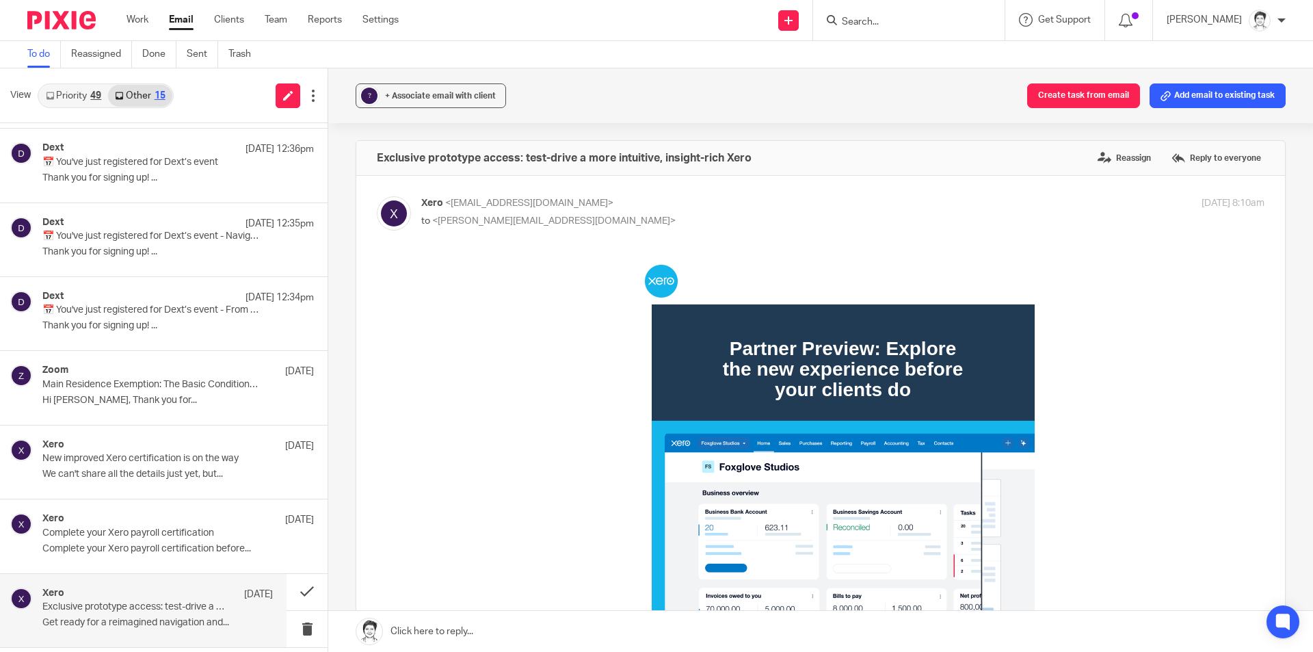
drag, startPoint x: 60, startPoint y: 105, endPoint x: 62, endPoint y: 97, distance: 8.7
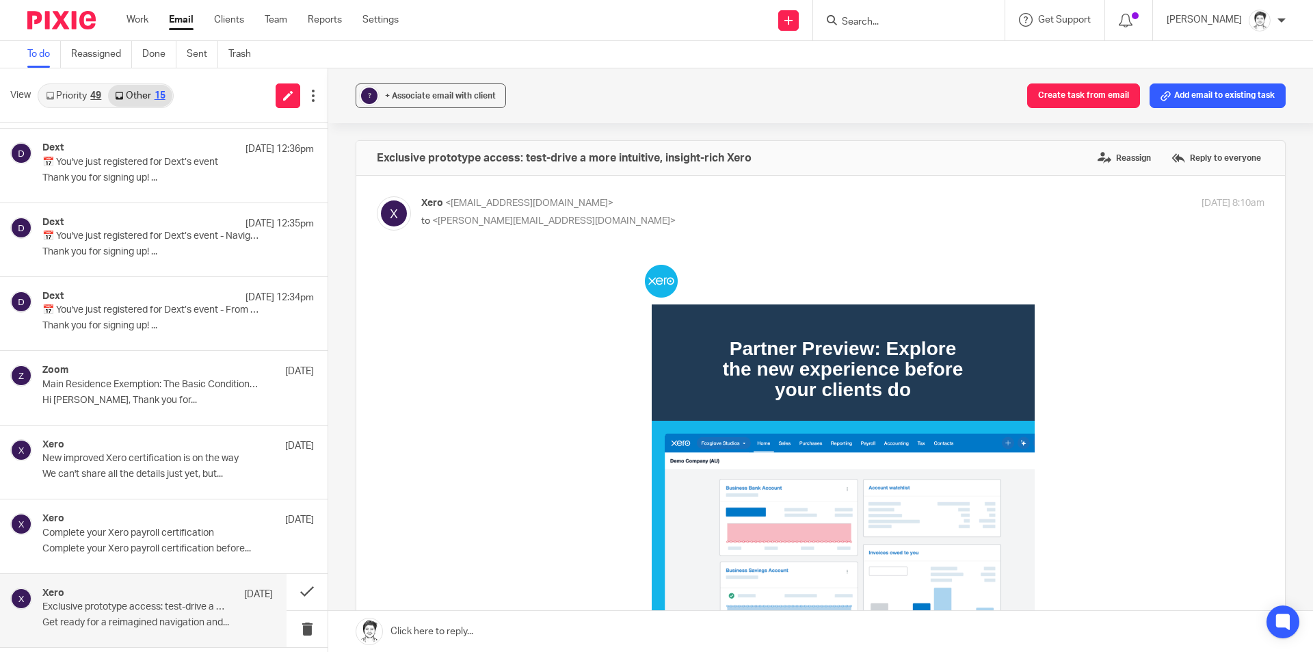
click at [60, 104] on link "Priority 49" at bounding box center [73, 96] width 69 height 22
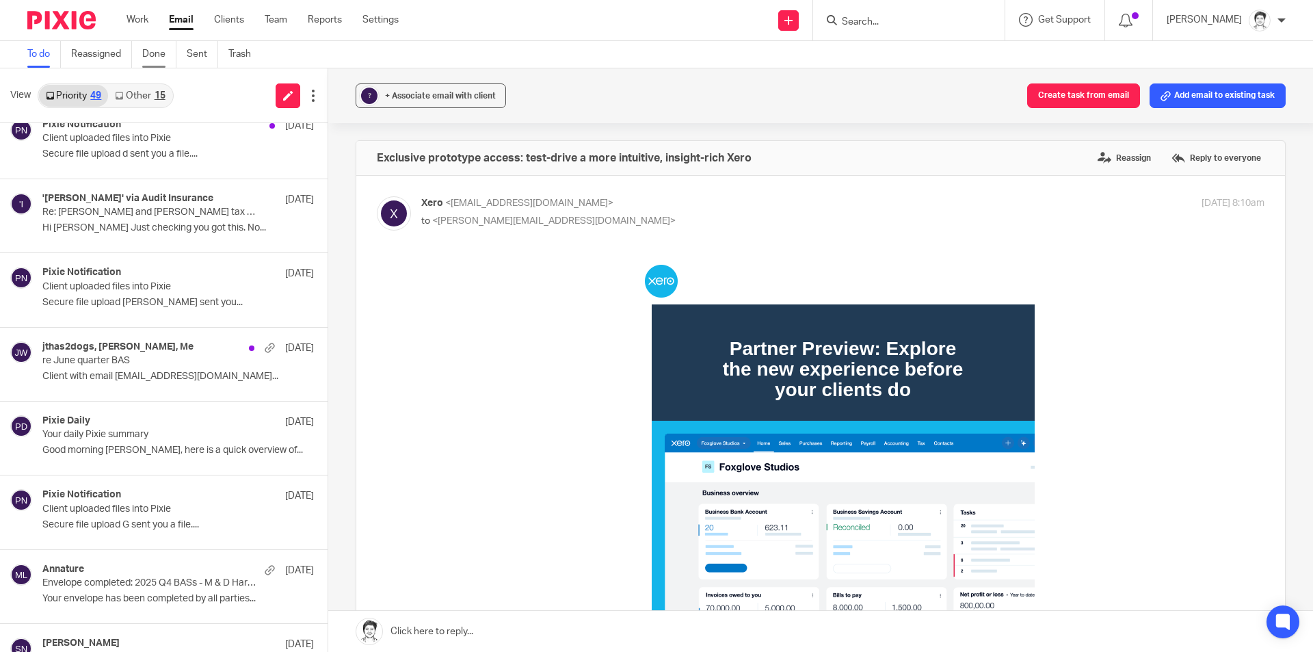
scroll to position [2151, 0]
